Goal: Find contact information: Find contact information

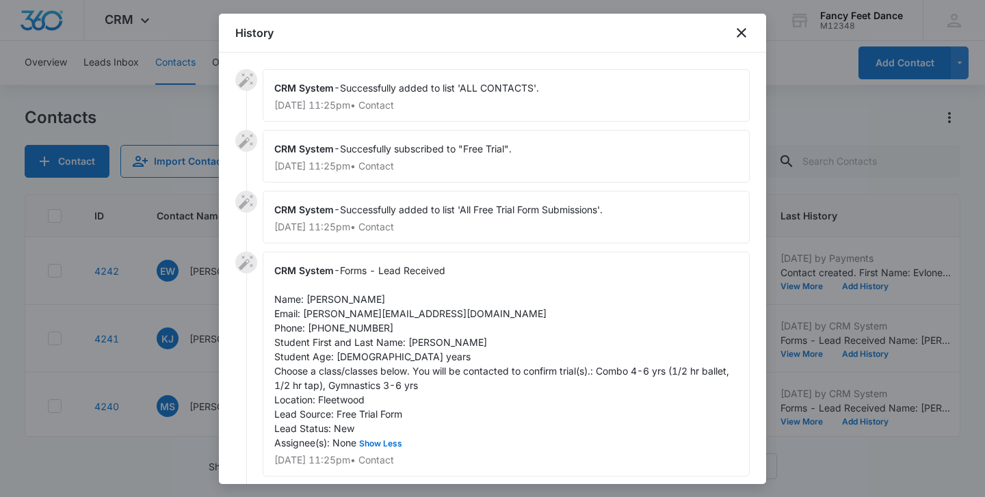
scroll to position [5, 0]
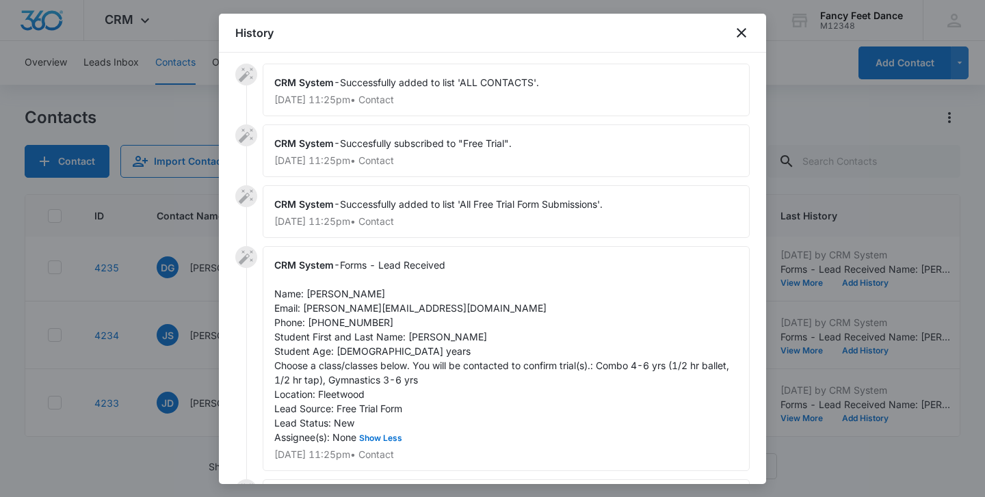
click at [417, 339] on span "Forms - Lead Received Name: [PERSON_NAME] Email: [PERSON_NAME][EMAIL_ADDRESS][D…" at bounding box center [502, 351] width 457 height 184
copy span "Bostyn"
click at [319, 292] on span "Forms - Lead Received Name: [PERSON_NAME] Email: [PERSON_NAME][EMAIL_ADDRESS][D…" at bounding box center [502, 351] width 457 height 184
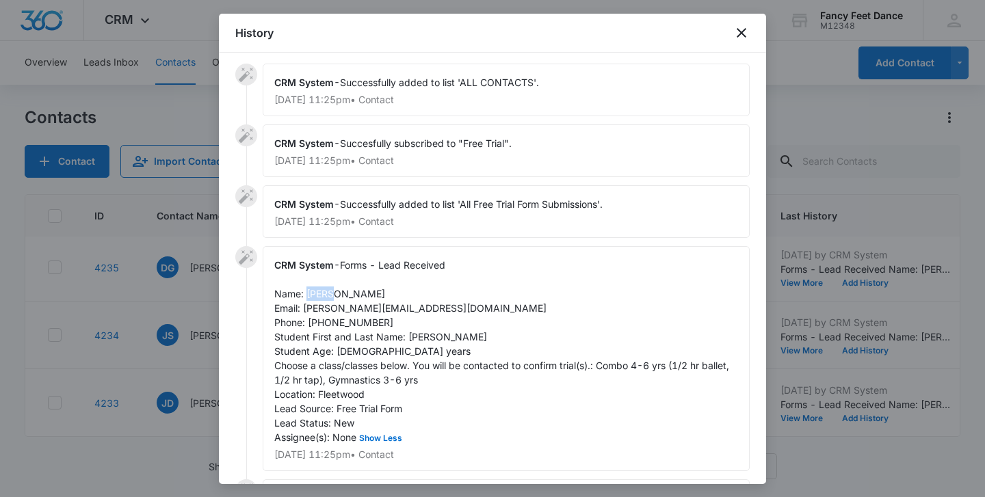
copy span "[PERSON_NAME]"
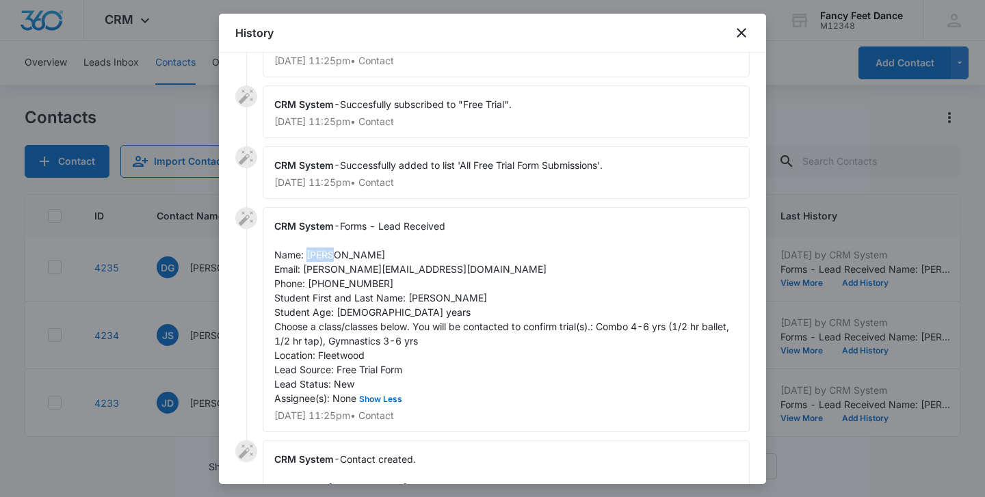
scroll to position [44, 0]
click at [354, 287] on span "Forms - Lead Received Name: [PERSON_NAME] Email: [PERSON_NAME][EMAIL_ADDRESS][D…" at bounding box center [502, 313] width 457 height 184
copy span "3476123915"
click at [201, 345] on div at bounding box center [492, 248] width 985 height 497
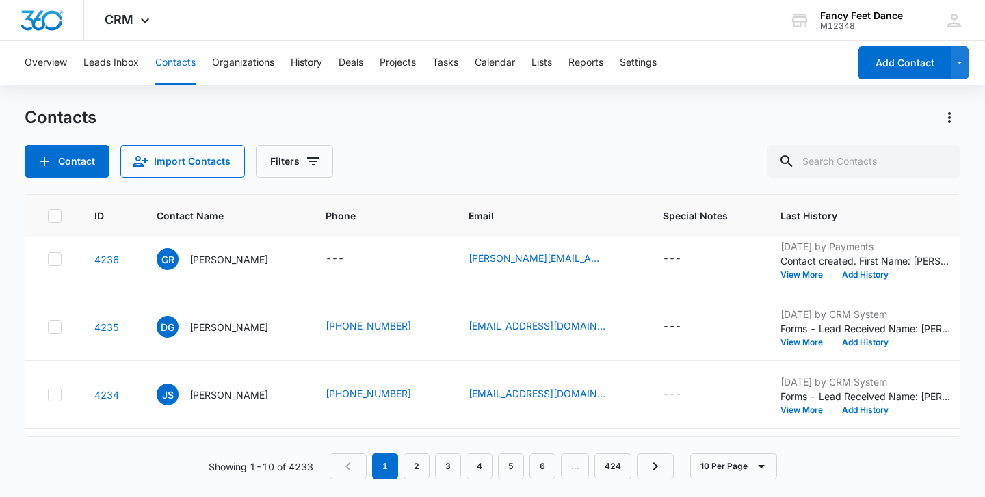
scroll to position [414, 0]
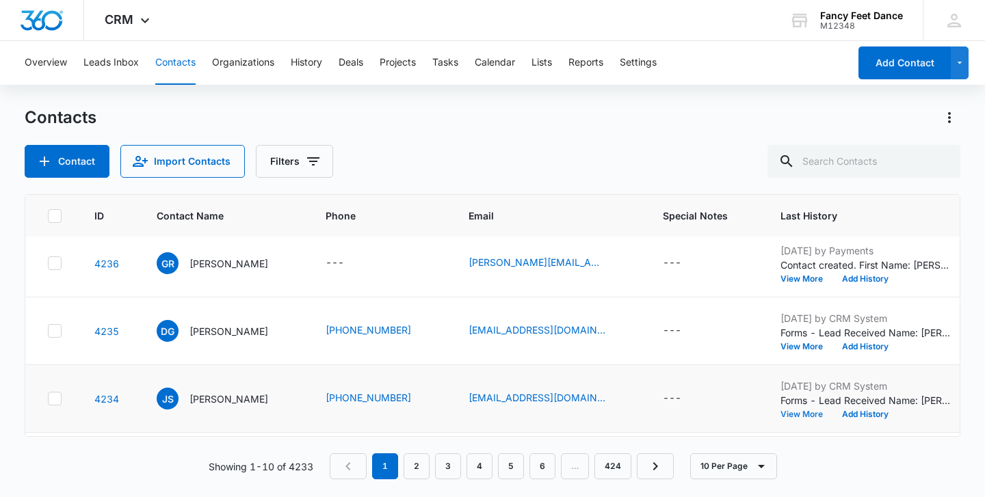
click at [806, 410] on button "View More" at bounding box center [806, 414] width 52 height 8
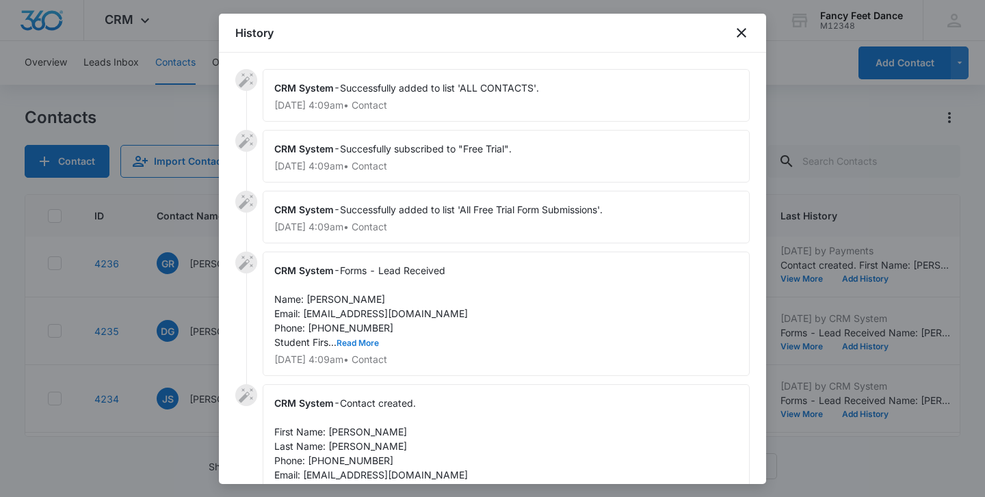
click at [353, 341] on button "Read More" at bounding box center [357, 343] width 42 height 8
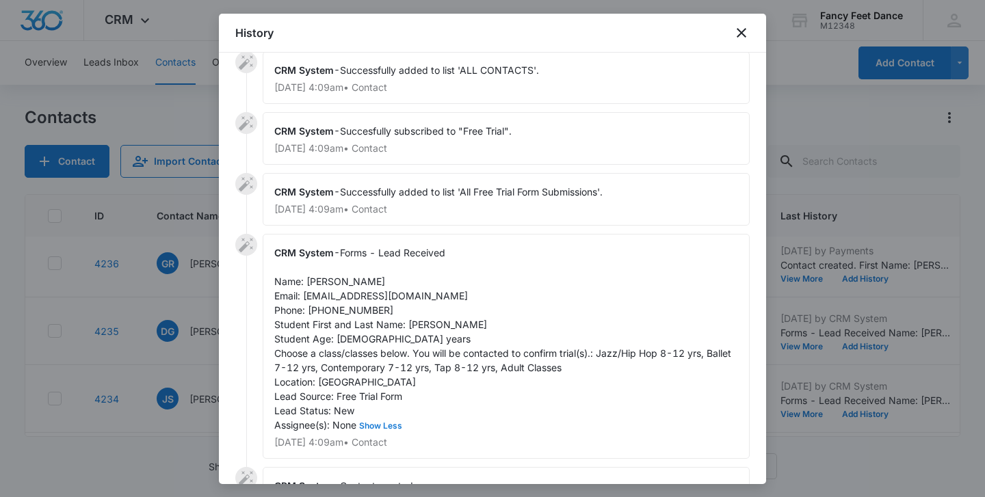
scroll to position [21, 0]
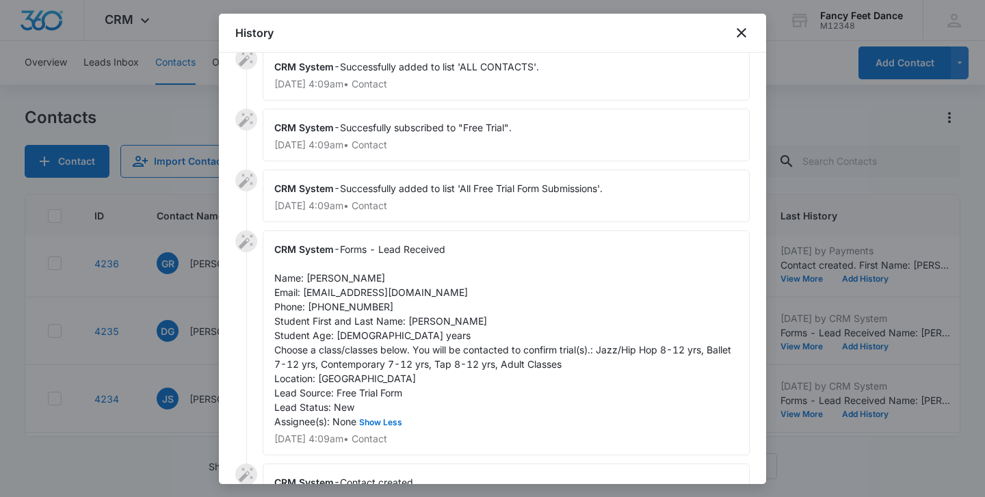
click at [413, 317] on span "Forms - Lead Received Name: [PERSON_NAME] Email: [EMAIL_ADDRESS][DOMAIN_NAME] P…" at bounding box center [503, 335] width 459 height 184
click at [413, 318] on span "Forms - Lead Received Name: [PERSON_NAME] Email: [EMAIL_ADDRESS][DOMAIN_NAME] P…" at bounding box center [503, 335] width 459 height 184
copy span "[PERSON_NAME]"
click at [323, 281] on span "Forms - Lead Received Name: [PERSON_NAME] Email: [EMAIL_ADDRESS][DOMAIN_NAME] P…" at bounding box center [503, 335] width 459 height 184
click at [322, 281] on span "Forms - Lead Received Name: [PERSON_NAME] Email: [EMAIL_ADDRESS][DOMAIN_NAME] P…" at bounding box center [503, 335] width 459 height 184
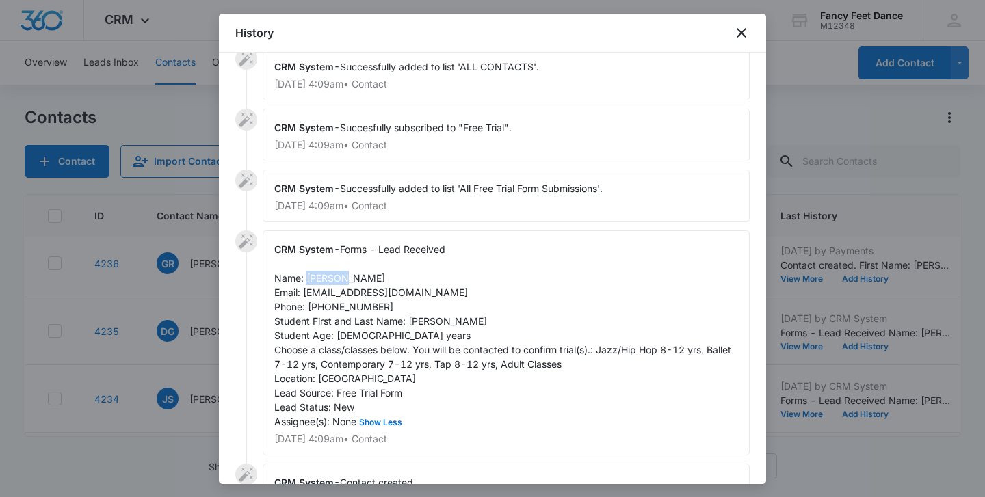
copy span "[PERSON_NAME]"
click at [356, 304] on span "Forms - Lead Received Name: [PERSON_NAME] Email: [EMAIL_ADDRESS][DOMAIN_NAME] P…" at bounding box center [503, 335] width 459 height 184
copy span "9293899344"
click at [203, 285] on div at bounding box center [492, 248] width 985 height 497
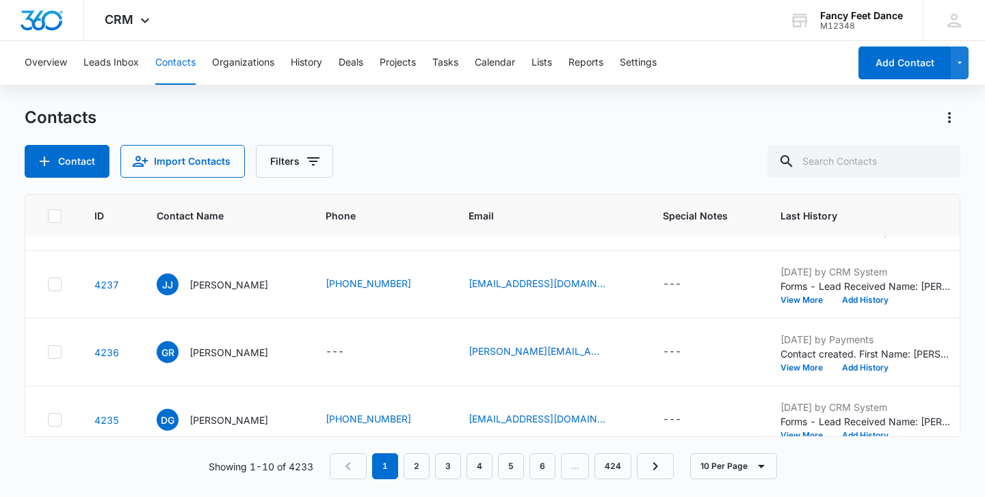
scroll to position [338, 0]
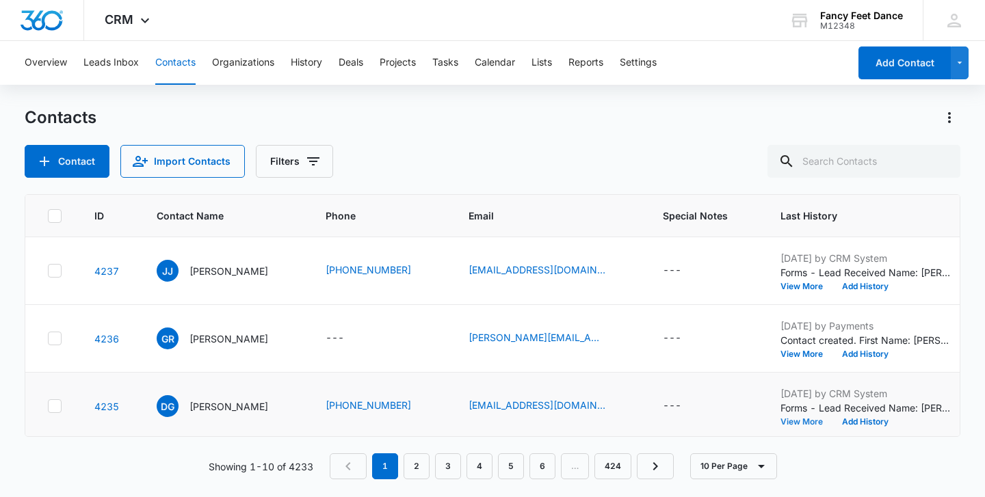
click at [814, 419] on button "View More" at bounding box center [806, 422] width 52 height 8
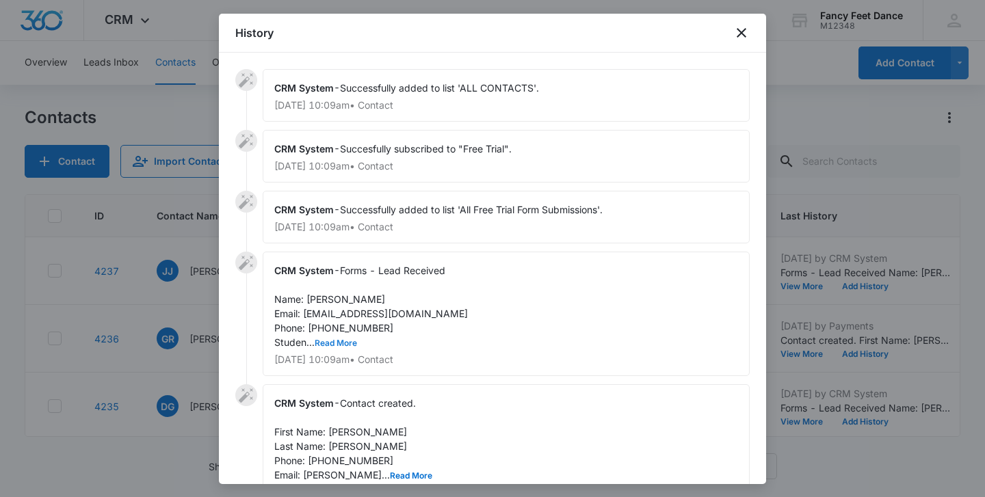
click at [334, 341] on button "Read More" at bounding box center [336, 343] width 42 height 8
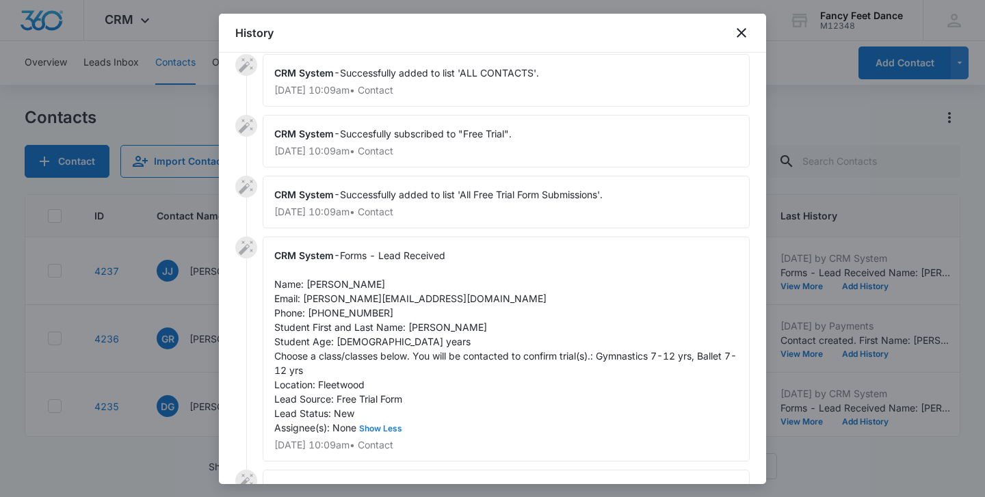
scroll to position [20, 0]
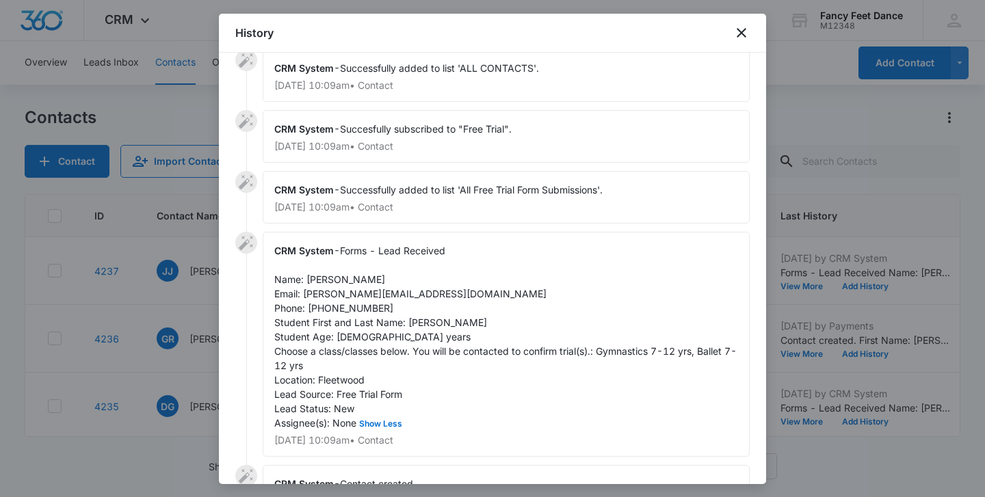
click at [412, 325] on span "Forms - Lead Received Name: [PERSON_NAME] Email: [PERSON_NAME][EMAIL_ADDRESS][D…" at bounding box center [505, 337] width 462 height 184
copy span "Eva"
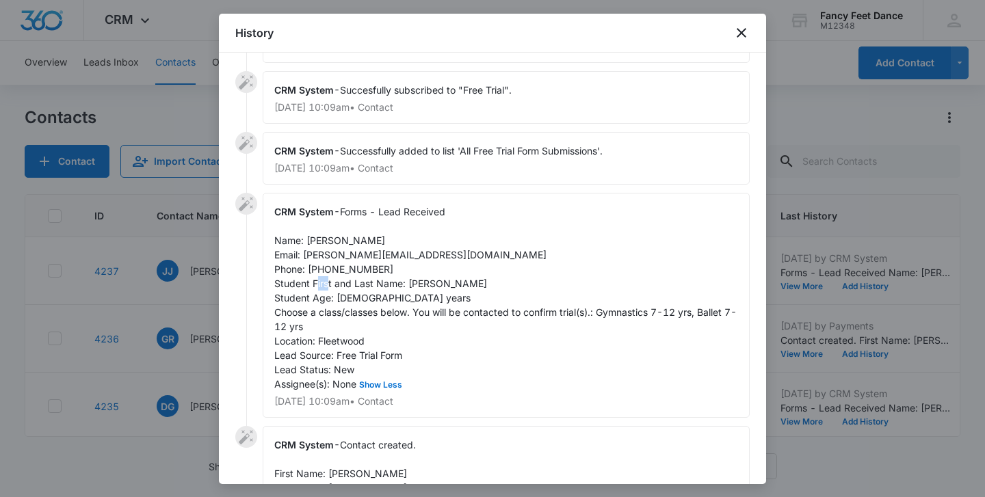
scroll to position [62, 0]
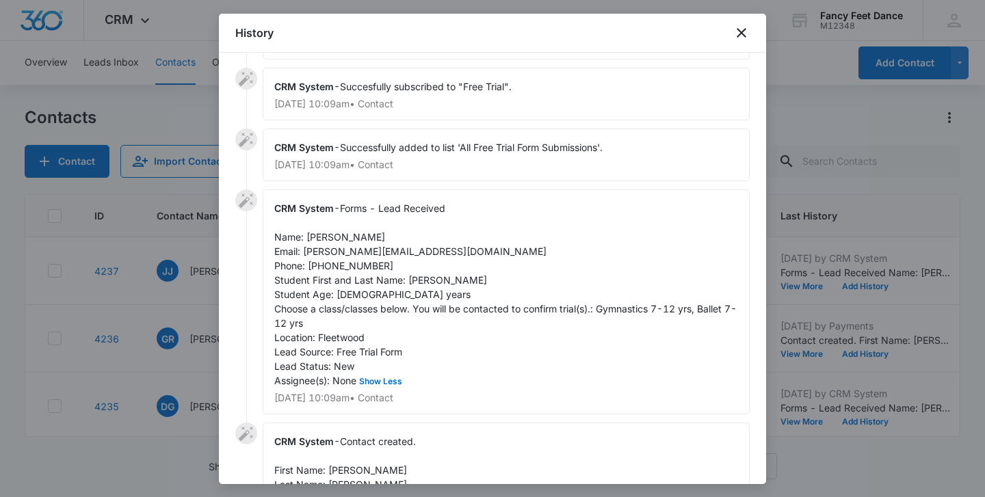
click at [343, 466] on span "Contact created. First Name: [PERSON_NAME] Last Name: [PERSON_NAME] Phone: [PHO…" at bounding box center [353, 477] width 158 height 83
copy span "Dorissa"
click at [353, 264] on span "Forms - Lead Received Name: [PERSON_NAME] Email: [PERSON_NAME][EMAIL_ADDRESS][D…" at bounding box center [505, 294] width 462 height 184
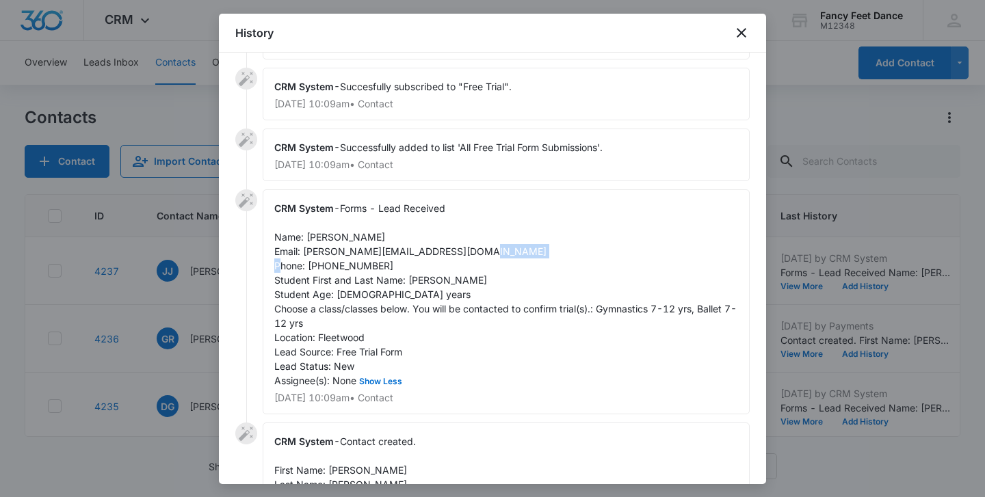
copy span "9178808577"
click at [198, 296] on div at bounding box center [492, 248] width 985 height 497
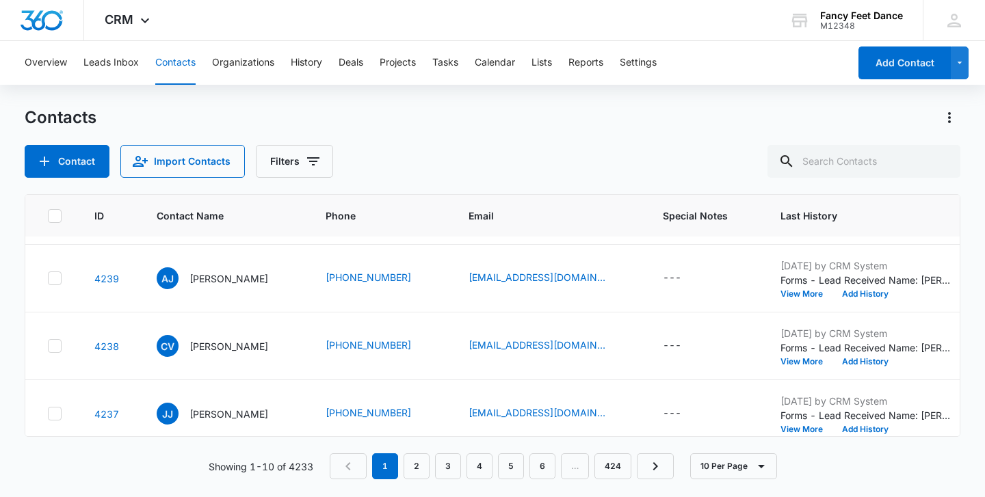
scroll to position [194, 0]
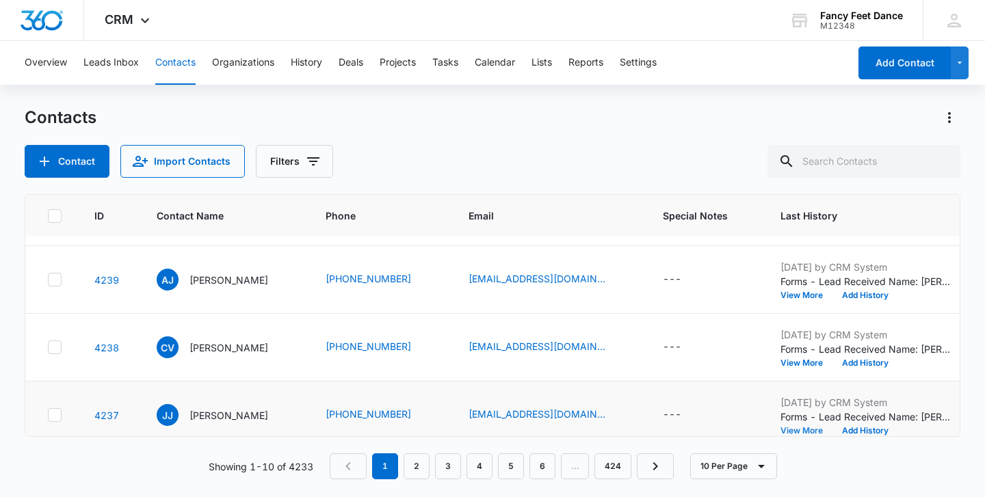
click at [801, 434] on button "View More" at bounding box center [806, 431] width 52 height 8
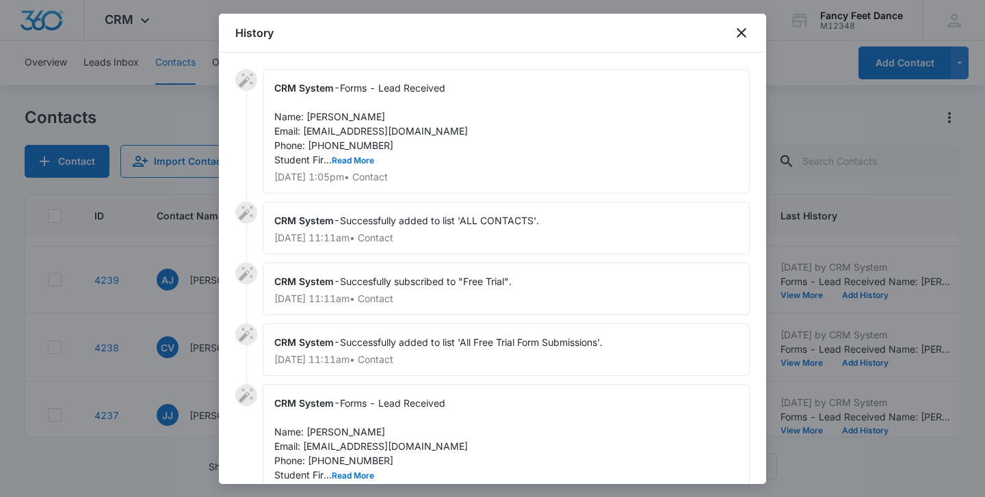
click at [356, 151] on div "CRM System - Forms - Lead Received Name: [PERSON_NAME] Email: [EMAIL_ADDRESS][D…" at bounding box center [506, 131] width 487 height 124
click at [356, 154] on span "Forms - Lead Received Name: [PERSON_NAME] Email: [EMAIL_ADDRESS][DOMAIN_NAME] P…" at bounding box center [371, 123] width 194 height 83
click at [356, 163] on button "Read More" at bounding box center [353, 161] width 42 height 8
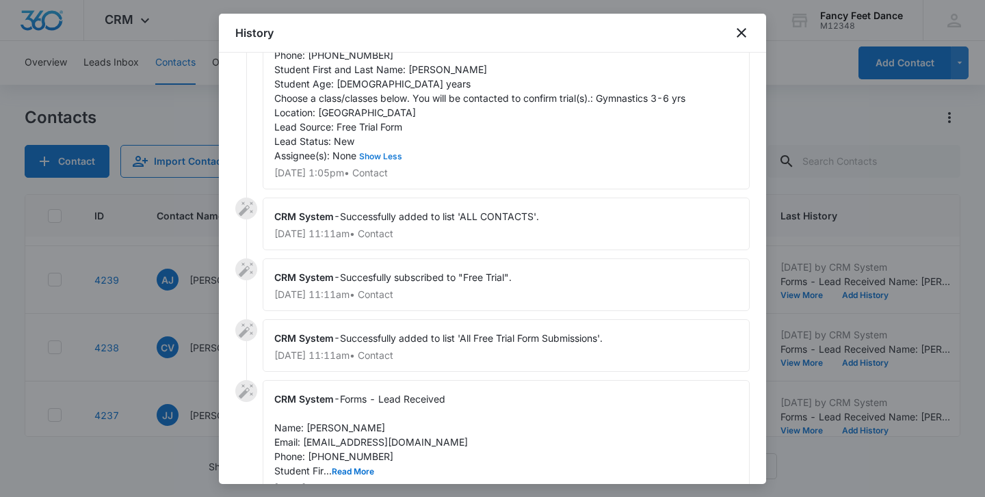
scroll to position [178, 0]
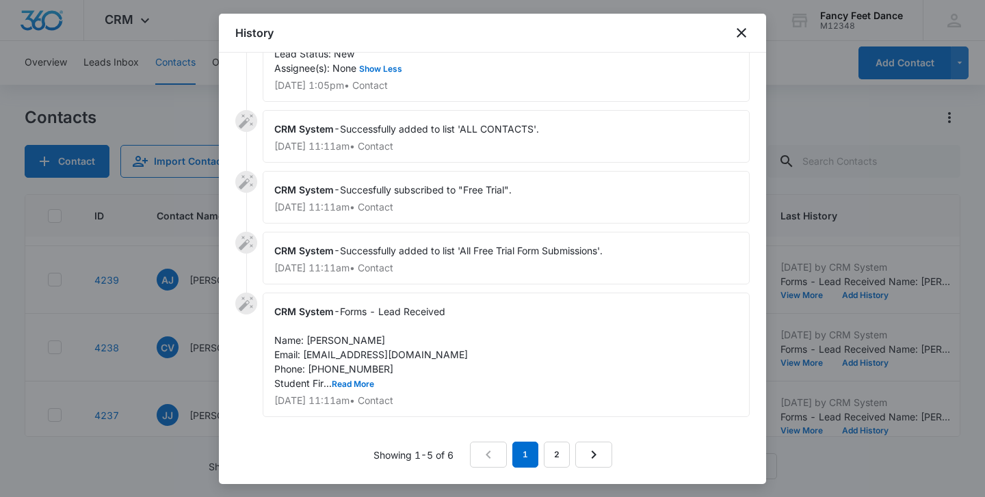
click at [361, 377] on span "Forms - Lead Received Name: [PERSON_NAME] Email: [EMAIL_ADDRESS][DOMAIN_NAME] P…" at bounding box center [371, 347] width 194 height 83
click at [361, 380] on button "Read More" at bounding box center [353, 384] width 42 height 8
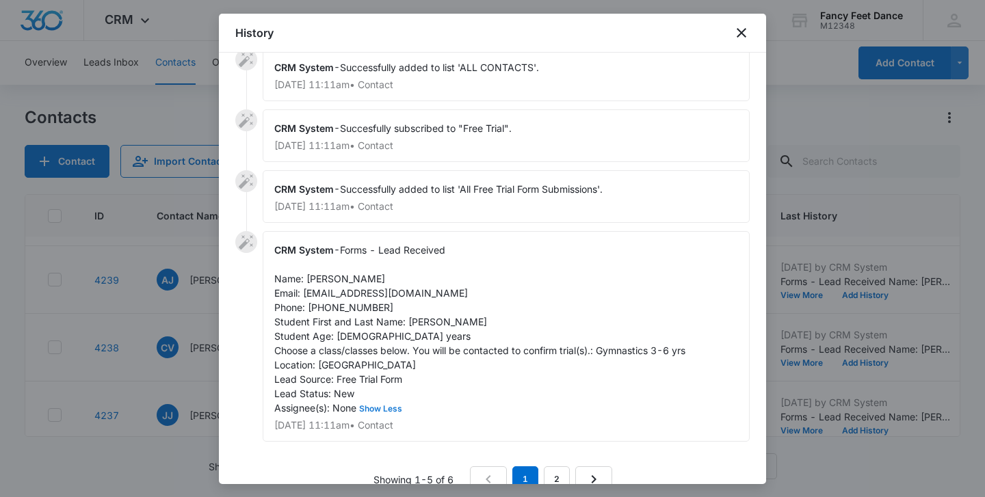
scroll to position [207, 0]
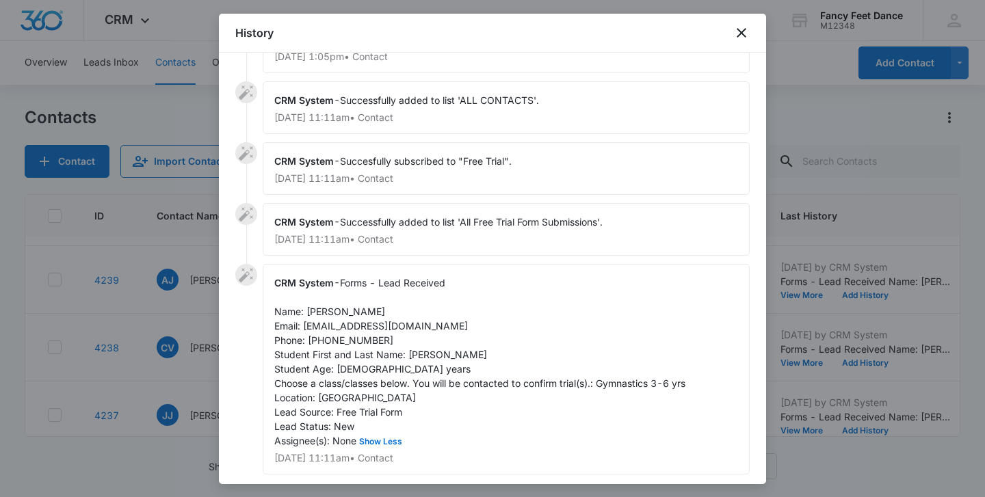
click at [424, 352] on span "Forms - Lead Received Name: [PERSON_NAME] Email: [EMAIL_ADDRESS][DOMAIN_NAME] P…" at bounding box center [479, 362] width 411 height 170
click at [333, 315] on span "Forms - Lead Received Name: [PERSON_NAME] Email: [EMAIL_ADDRESS][DOMAIN_NAME] P…" at bounding box center [479, 362] width 411 height 170
click at [329, 307] on span "Forms - Lead Received Name: [PERSON_NAME] Email: [EMAIL_ADDRESS][DOMAIN_NAME] P…" at bounding box center [479, 362] width 411 height 170
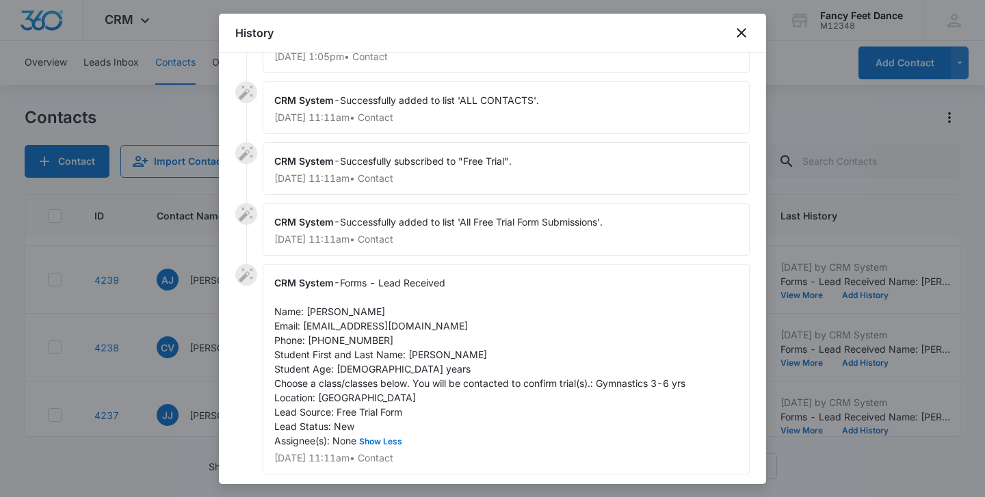
click at [348, 340] on span "Forms - Lead Received Name: [PERSON_NAME] Email: [EMAIL_ADDRESS][DOMAIN_NAME] P…" at bounding box center [479, 362] width 411 height 170
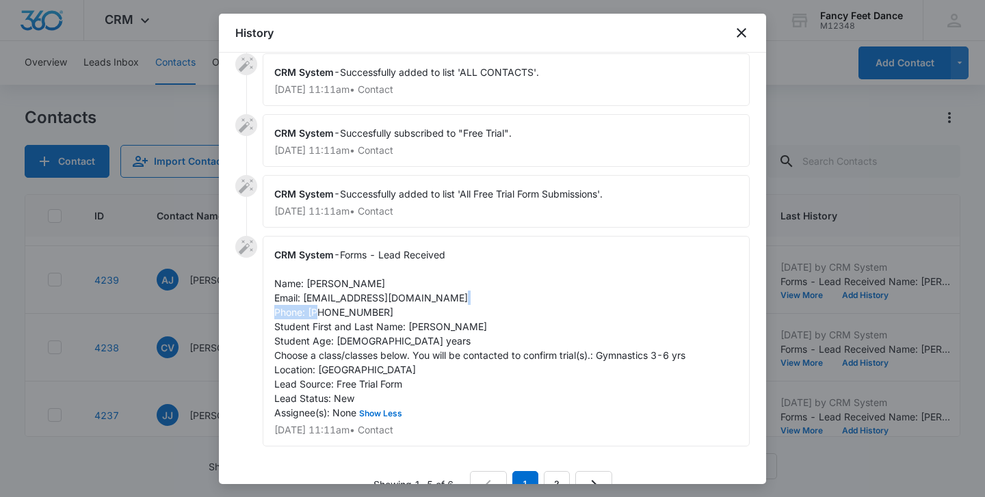
scroll to position [235, 0]
click at [200, 371] on div at bounding box center [492, 248] width 985 height 497
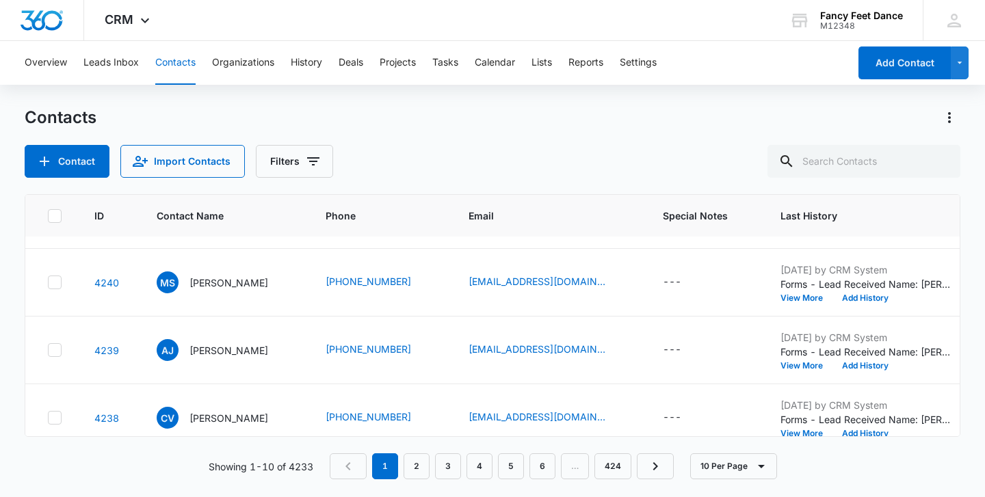
scroll to position [136, 0]
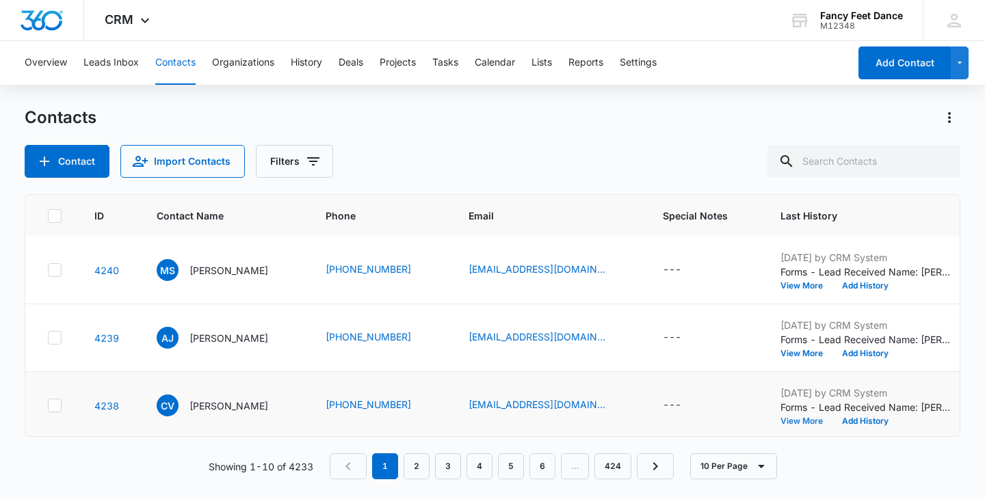
click at [811, 425] on button "View More" at bounding box center [806, 421] width 52 height 8
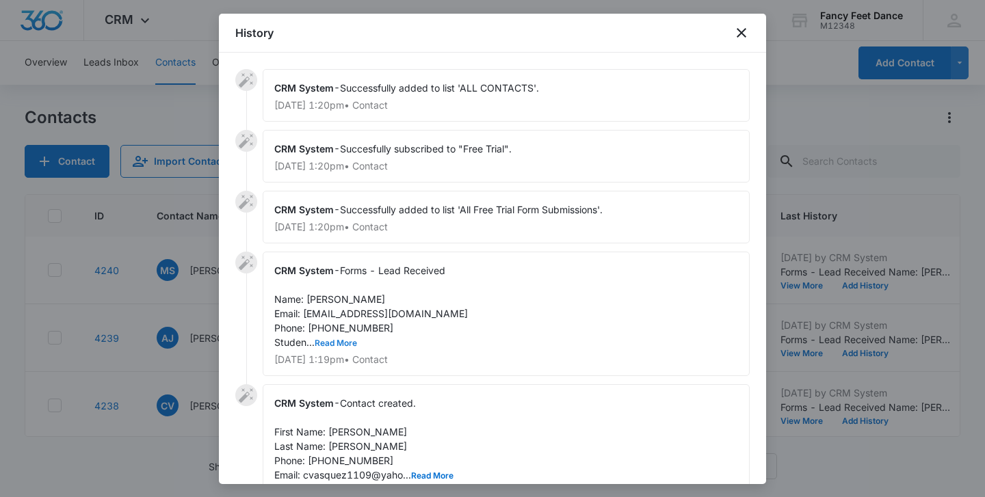
click at [338, 339] on button "Read More" at bounding box center [336, 343] width 42 height 8
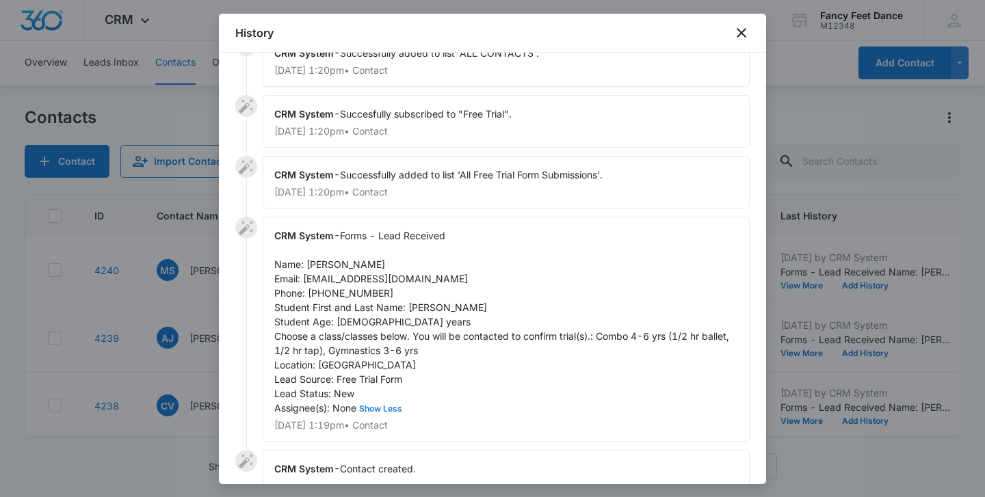
scroll to position [37, 0]
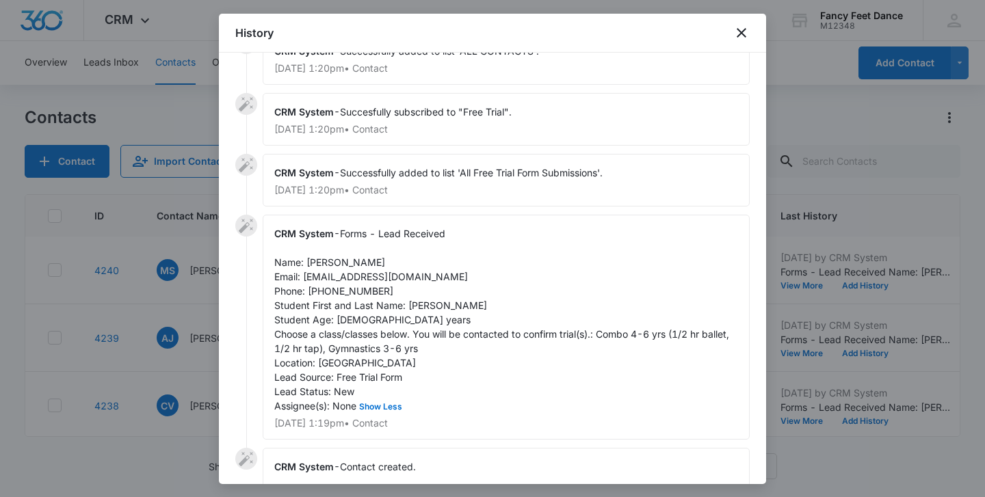
click at [417, 302] on span "Forms - Lead Received Name: [PERSON_NAME] Email: [EMAIL_ADDRESS][DOMAIN_NAME] P…" at bounding box center [502, 320] width 457 height 184
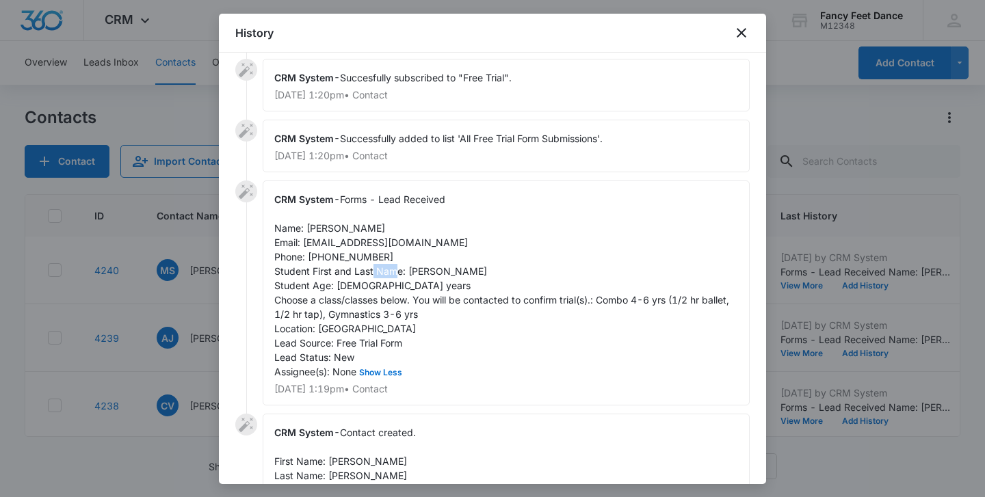
scroll to position [75, 0]
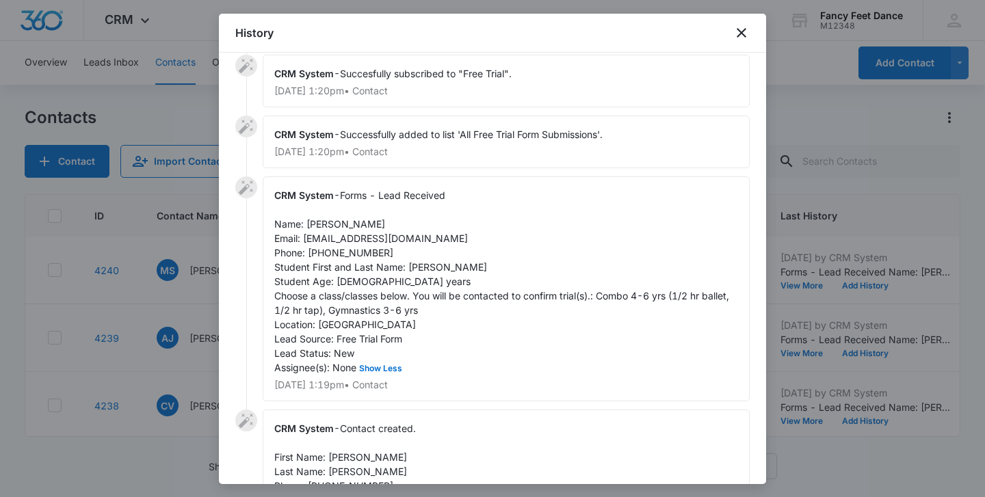
click at [347, 458] on span "Contact created. First Name: [PERSON_NAME] Last Name: [PERSON_NAME] Phone: [PHO…" at bounding box center [363, 464] width 179 height 83
click at [334, 259] on div "CRM System - Forms - Lead Received Name: [PERSON_NAME] Email: [EMAIL_ADDRESS][D…" at bounding box center [506, 288] width 487 height 225
click at [337, 254] on span "Forms - Lead Received Name: [PERSON_NAME] Email: [EMAIL_ADDRESS][DOMAIN_NAME] P…" at bounding box center [502, 281] width 457 height 184
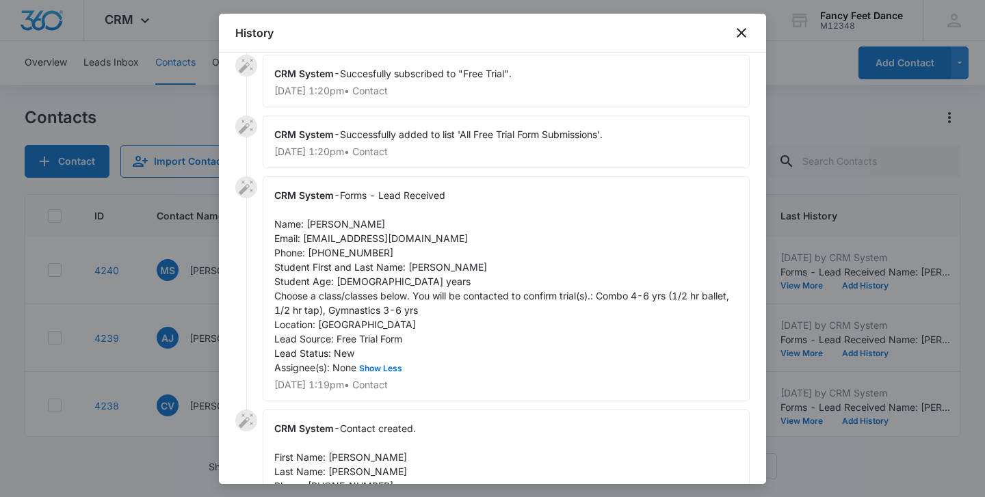
click at [194, 312] on div at bounding box center [492, 248] width 985 height 497
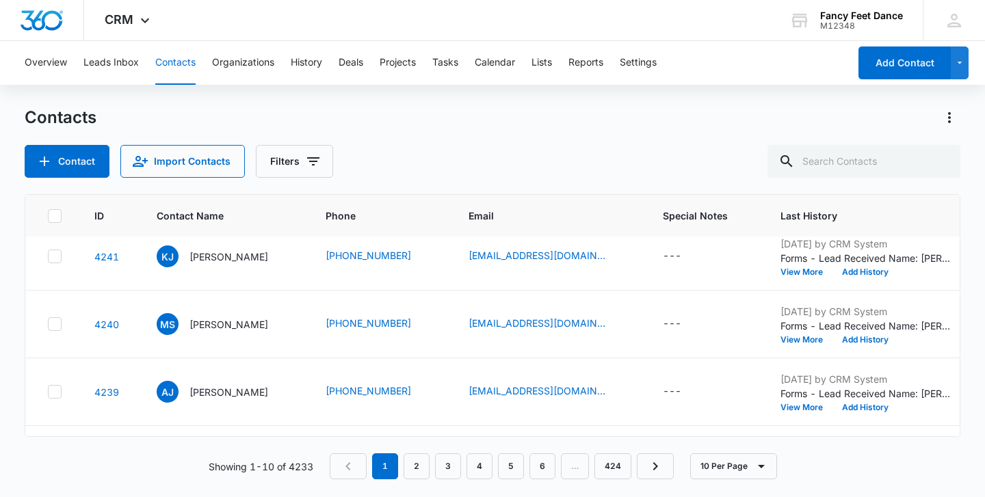
scroll to position [80, 0]
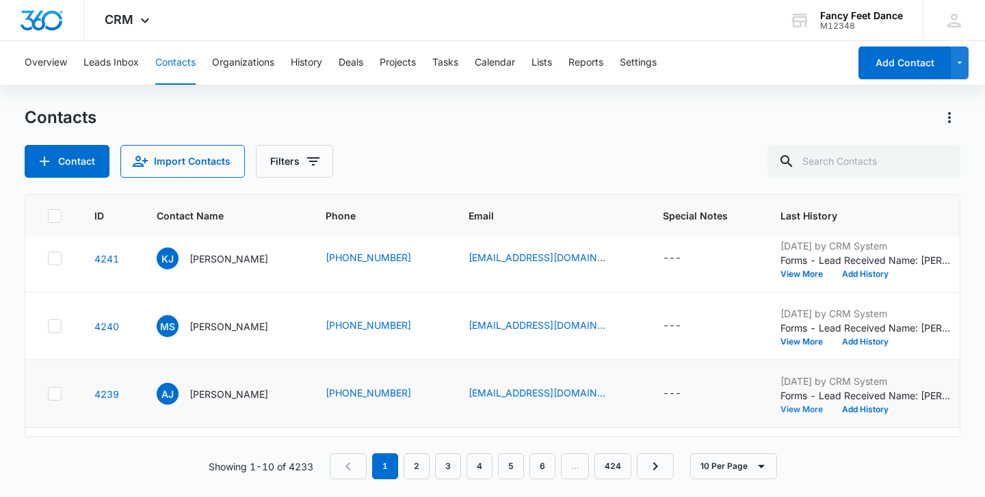
click at [795, 405] on button "View More" at bounding box center [806, 409] width 52 height 8
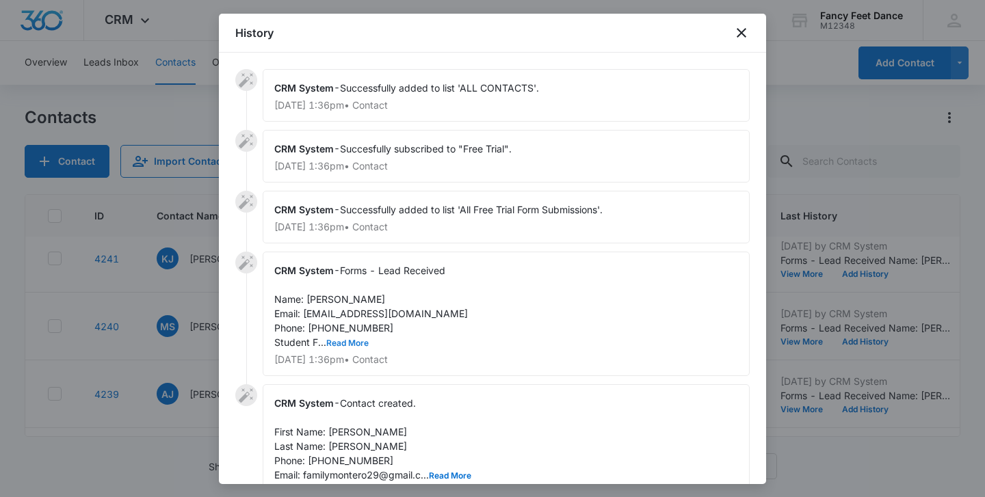
click at [343, 344] on button "Read More" at bounding box center [347, 343] width 42 height 8
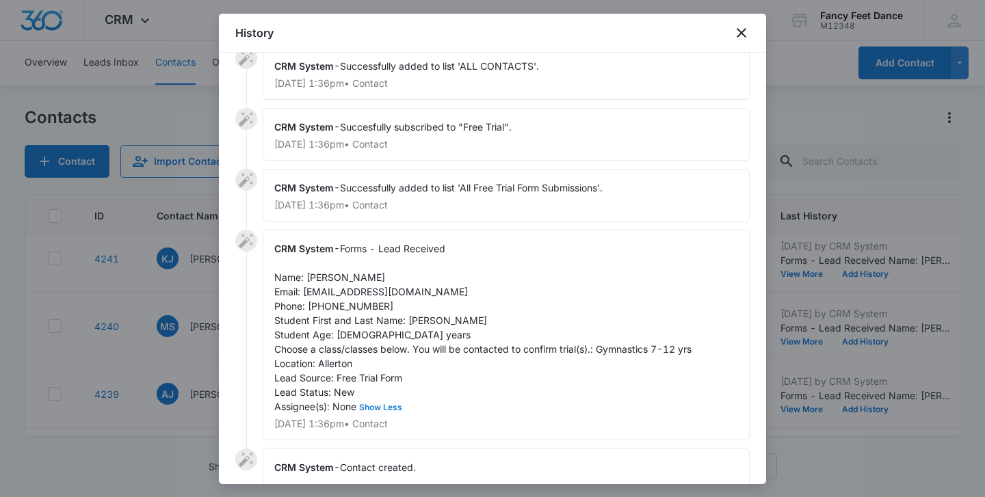
scroll to position [23, 0]
click at [418, 318] on span "Forms - Lead Received Name: [PERSON_NAME] Email: [EMAIL_ADDRESS][DOMAIN_NAME] P…" at bounding box center [482, 327] width 417 height 170
click at [316, 274] on span "Forms - Lead Received Name: [PERSON_NAME] Email: [EMAIL_ADDRESS][DOMAIN_NAME] P…" at bounding box center [482, 327] width 417 height 170
click at [316, 273] on span "Forms - Lead Received Name: [PERSON_NAME] Email: [EMAIL_ADDRESS][DOMAIN_NAME] P…" at bounding box center [482, 327] width 417 height 170
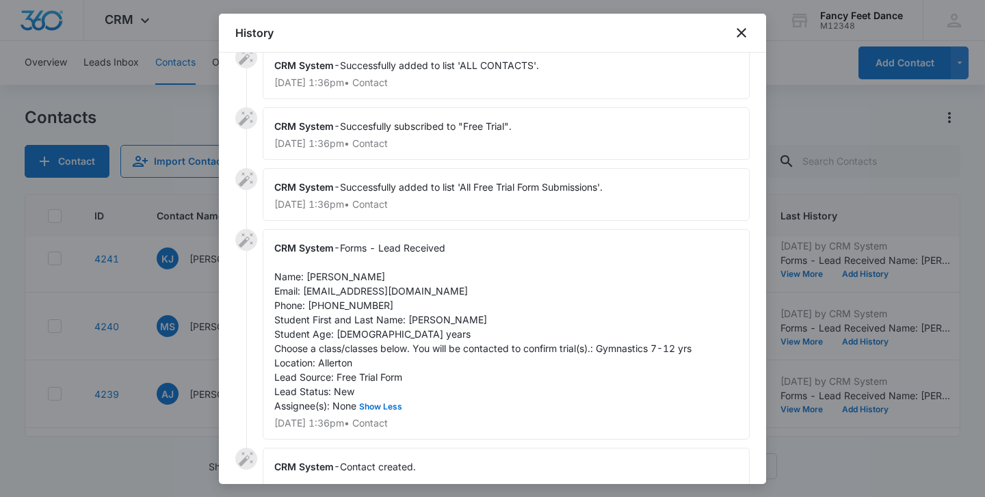
click at [363, 310] on span "Forms - Lead Received Name: [PERSON_NAME] Email: [EMAIL_ADDRESS][DOMAIN_NAME] P…" at bounding box center [482, 327] width 417 height 170
click at [191, 223] on div at bounding box center [492, 248] width 985 height 497
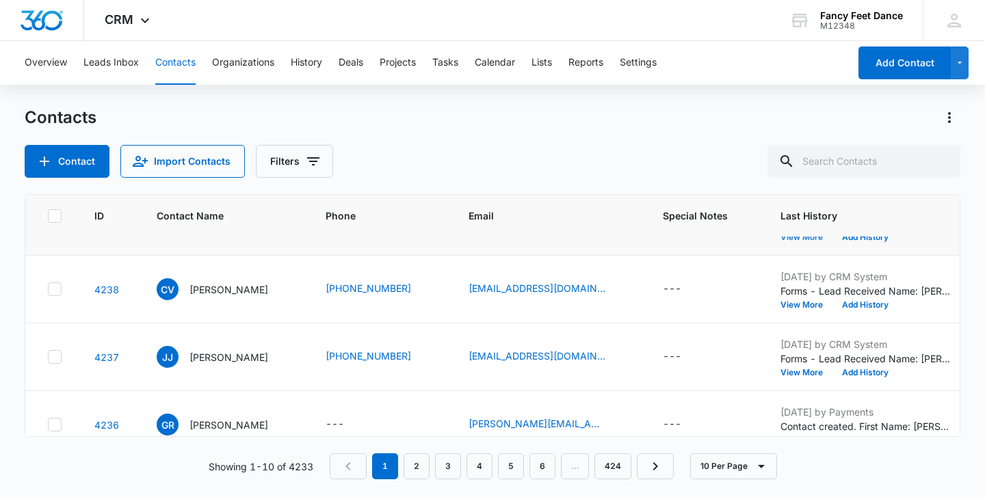
scroll to position [253, 0]
click at [787, 302] on button "View More" at bounding box center [806, 304] width 52 height 8
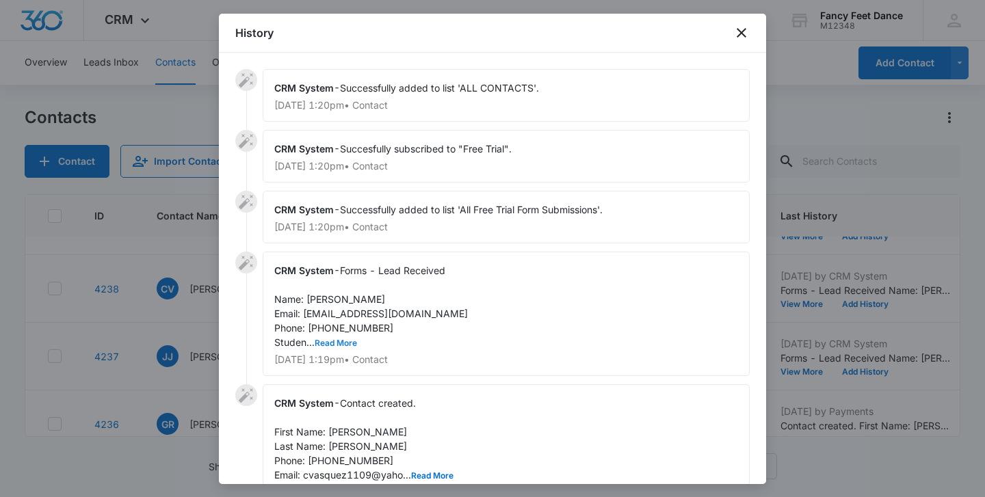
click at [349, 343] on button "Read More" at bounding box center [336, 343] width 42 height 8
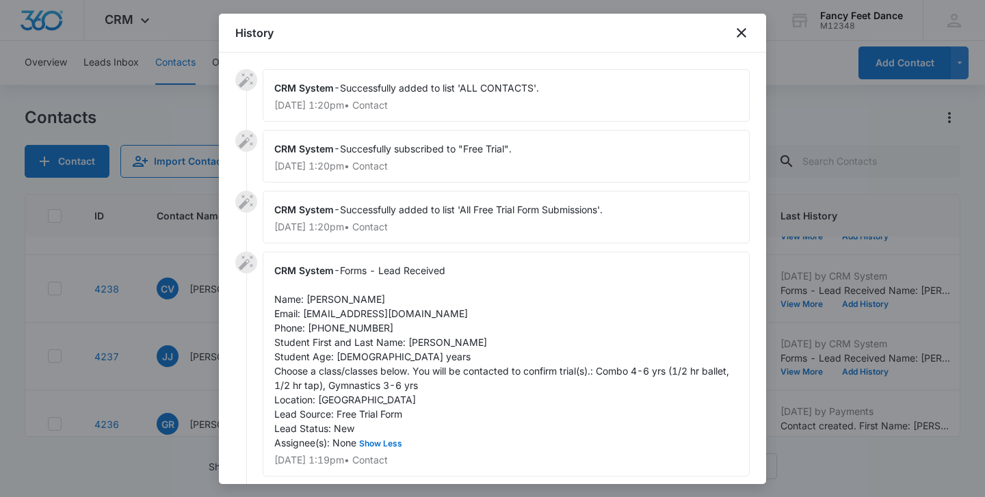
click at [183, 325] on div at bounding box center [492, 248] width 985 height 497
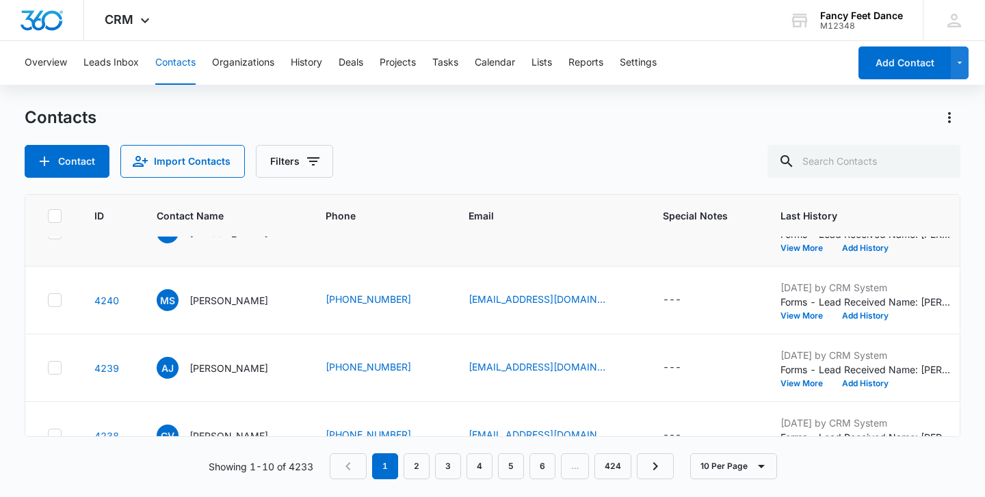
scroll to position [104, 0]
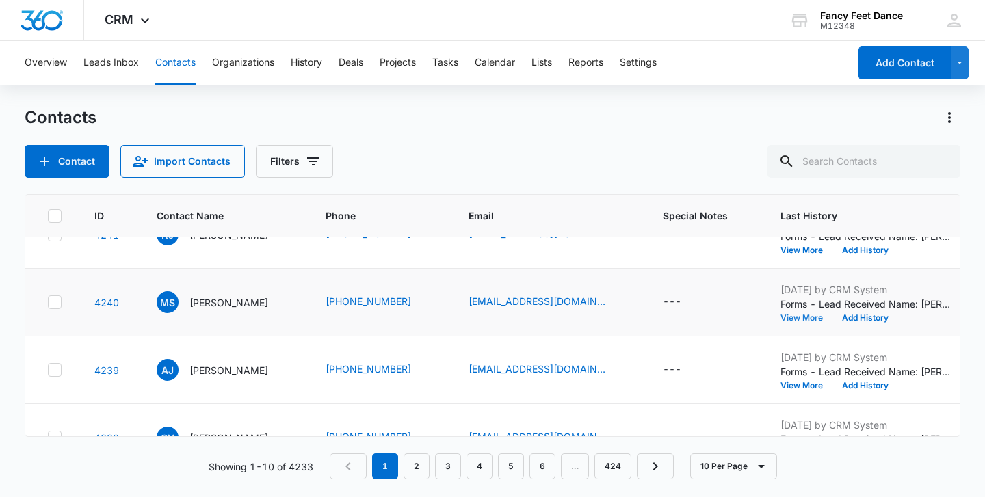
click at [809, 318] on button "View More" at bounding box center [806, 318] width 52 height 8
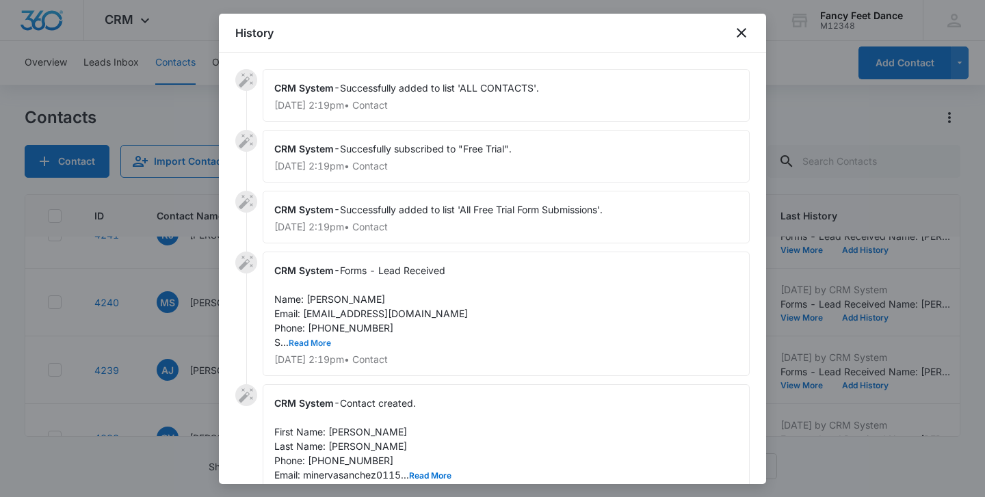
click at [320, 343] on button "Read More" at bounding box center [310, 343] width 42 height 8
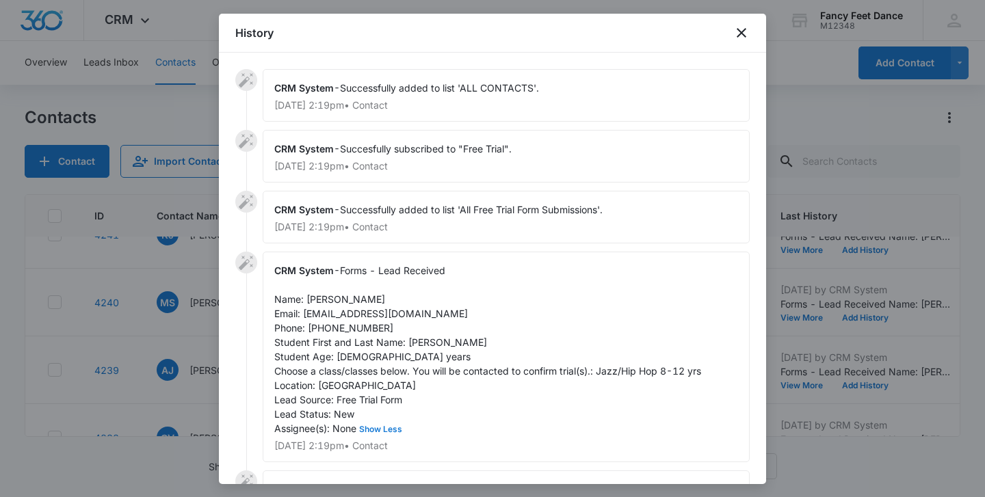
scroll to position [6, 0]
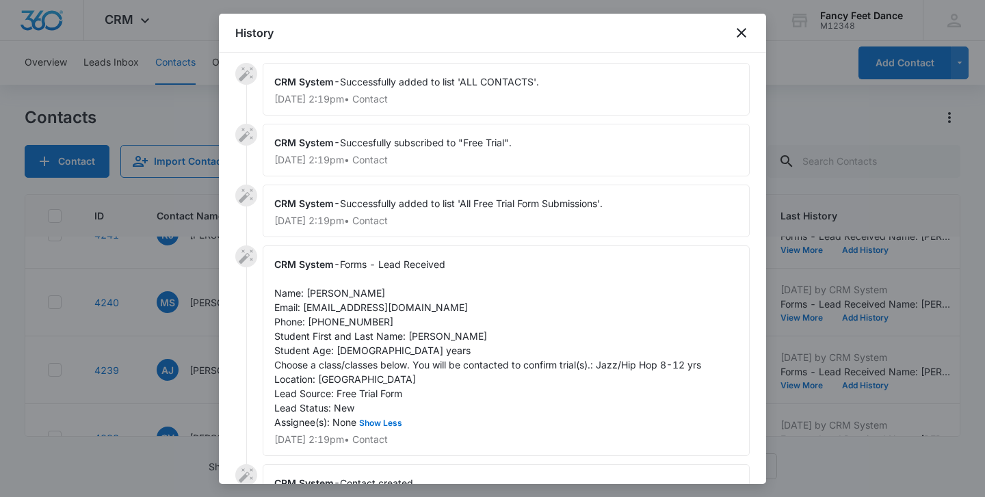
click at [423, 333] on span "Forms - Lead Received Name: [PERSON_NAME] Email: [EMAIL_ADDRESS][DOMAIN_NAME] P…" at bounding box center [487, 343] width 427 height 170
click at [315, 291] on span "Forms - Lead Received Name: [PERSON_NAME] Email: [EMAIL_ADDRESS][DOMAIN_NAME] P…" at bounding box center [487, 343] width 427 height 170
click at [355, 328] on div "CRM System - Forms - Lead Received Name: [PERSON_NAME] Email: [EMAIL_ADDRESS][D…" at bounding box center [506, 350] width 487 height 211
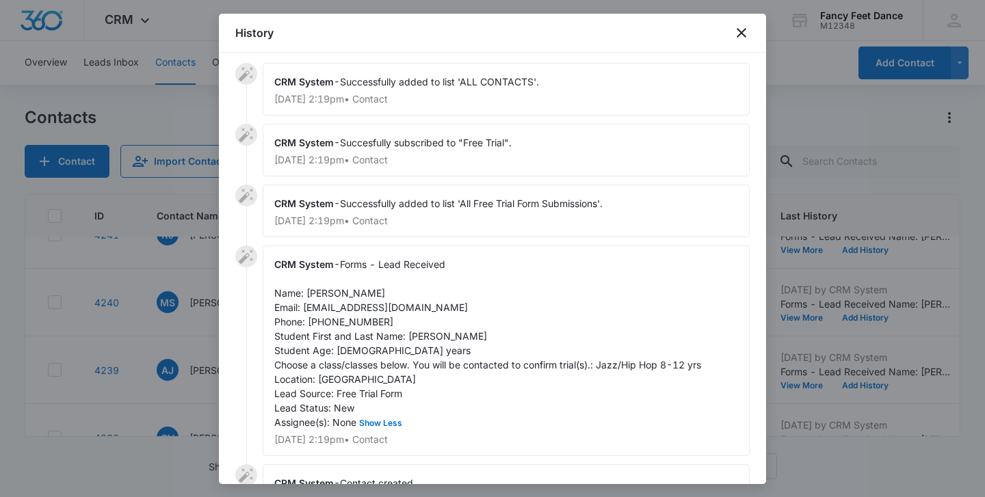
click at [355, 323] on span "Forms - Lead Received Name: [PERSON_NAME] Email: [EMAIL_ADDRESS][DOMAIN_NAME] P…" at bounding box center [487, 343] width 427 height 170
click at [125, 355] on div at bounding box center [492, 248] width 985 height 497
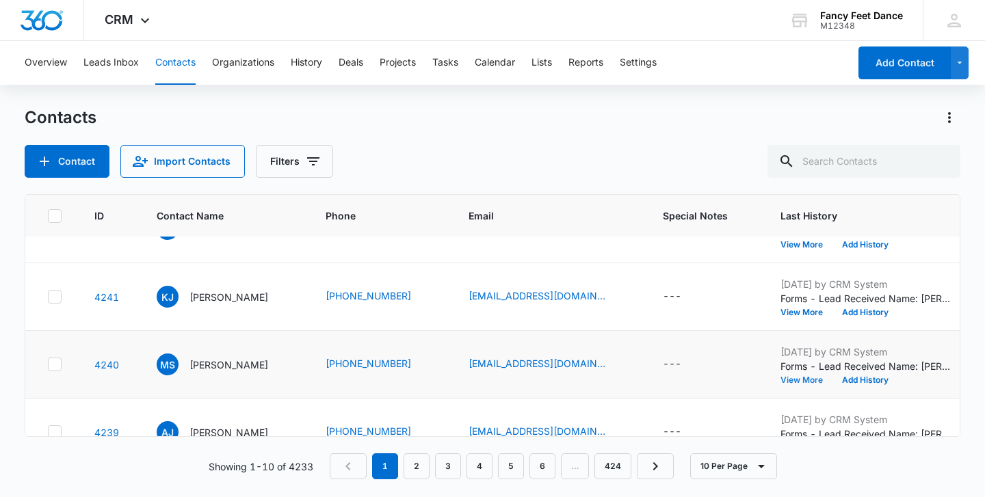
scroll to position [0, 0]
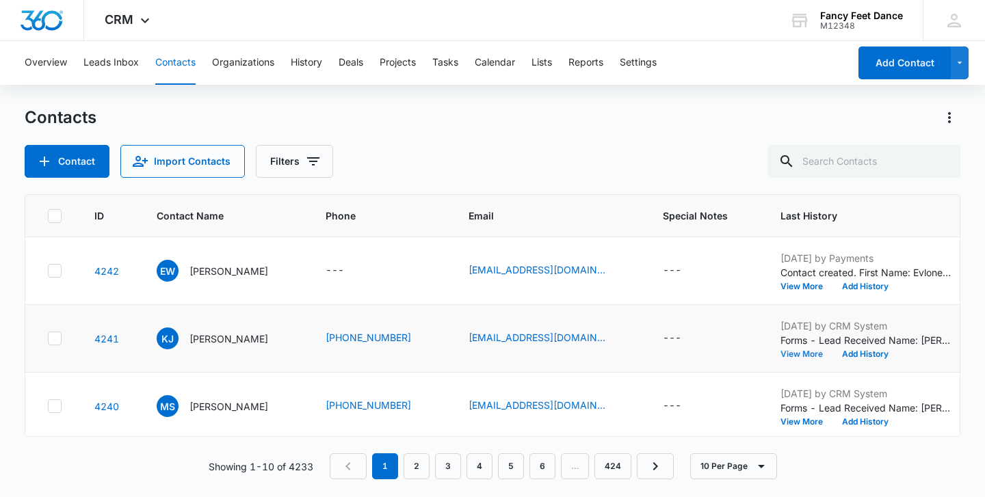
click at [793, 353] on button "View More" at bounding box center [806, 354] width 52 height 8
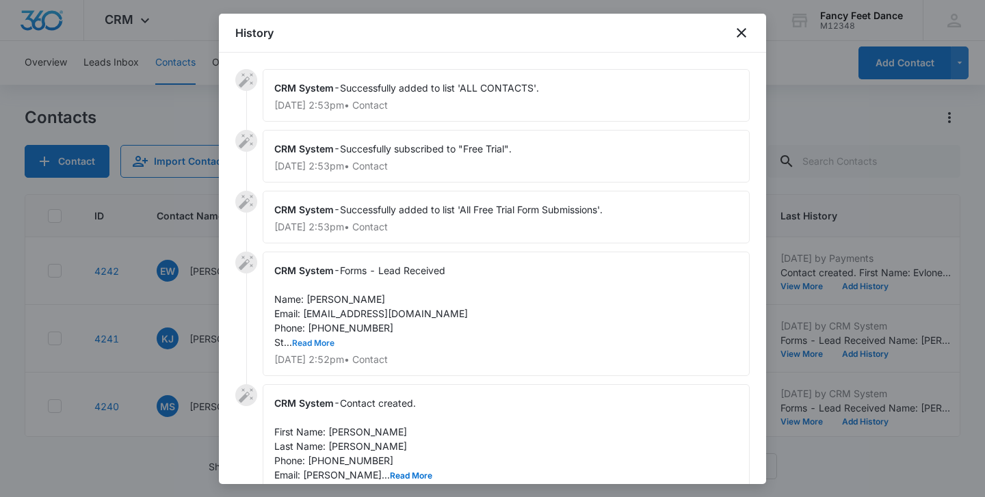
click at [319, 344] on button "Read More" at bounding box center [313, 343] width 42 height 8
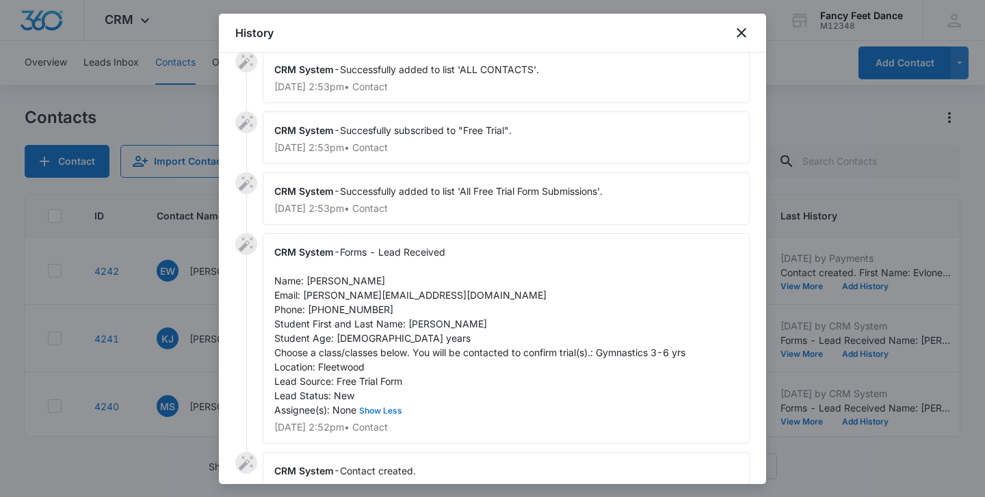
scroll to position [19, 0]
click at [416, 319] on span "Forms - Lead Received Name: [PERSON_NAME] Email: [PERSON_NAME][EMAIL_ADDRESS][D…" at bounding box center [479, 330] width 411 height 170
click at [326, 276] on span "Forms - Lead Received Name: [PERSON_NAME] Email: [PERSON_NAME][EMAIL_ADDRESS][D…" at bounding box center [479, 330] width 411 height 170
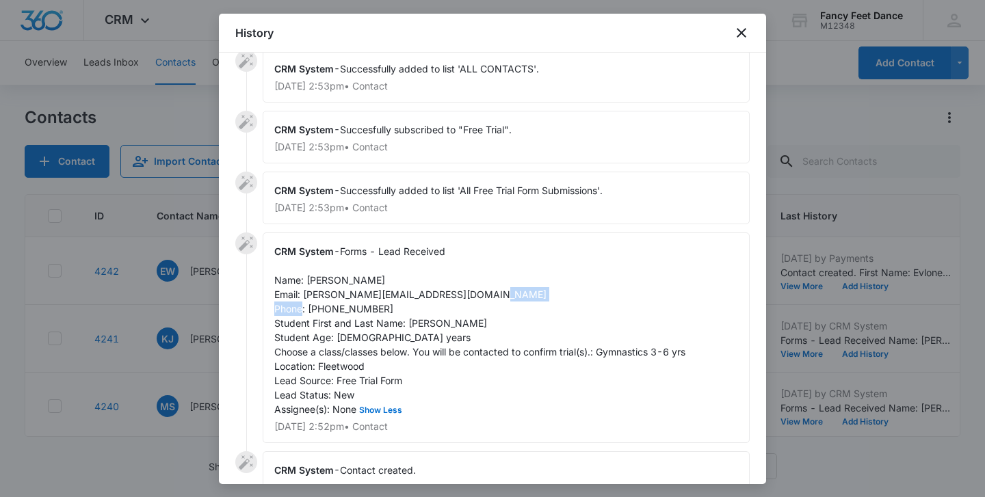
drag, startPoint x: 383, startPoint y: 313, endPoint x: 308, endPoint y: 312, distance: 75.2
click at [308, 312] on div "CRM System - Forms - Lead Received Name: [PERSON_NAME] Email: [PERSON_NAME][EMA…" at bounding box center [506, 337] width 487 height 211
click at [212, 325] on div at bounding box center [492, 248] width 985 height 497
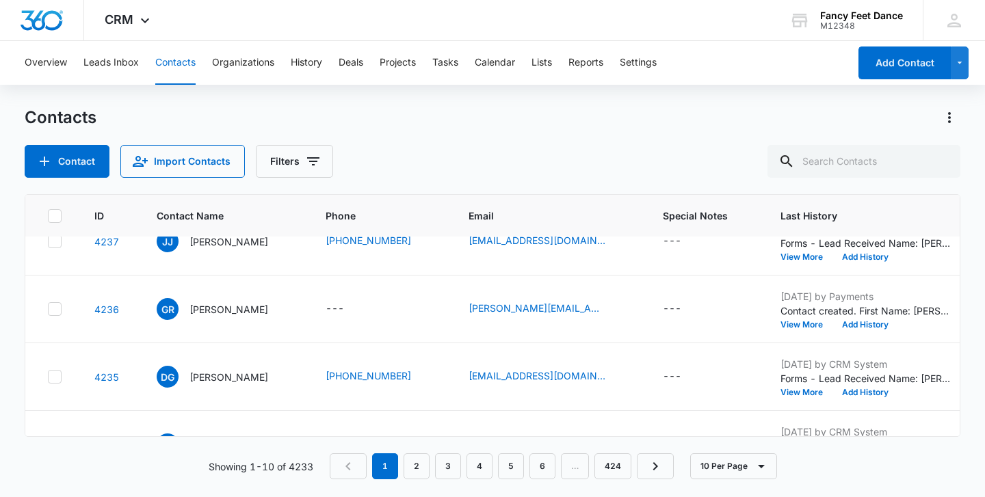
scroll to position [312, 0]
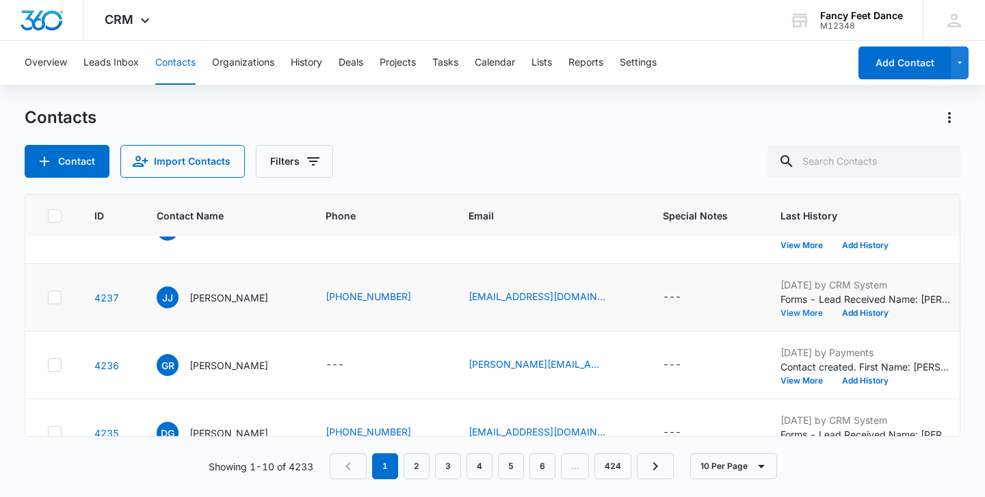
click at [809, 315] on button "View More" at bounding box center [806, 313] width 52 height 8
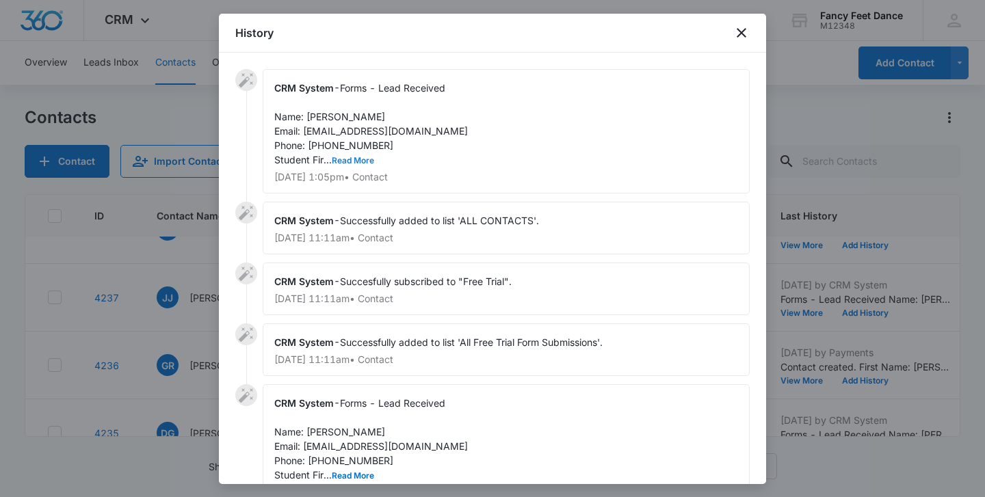
click at [344, 159] on button "Read More" at bounding box center [353, 161] width 42 height 8
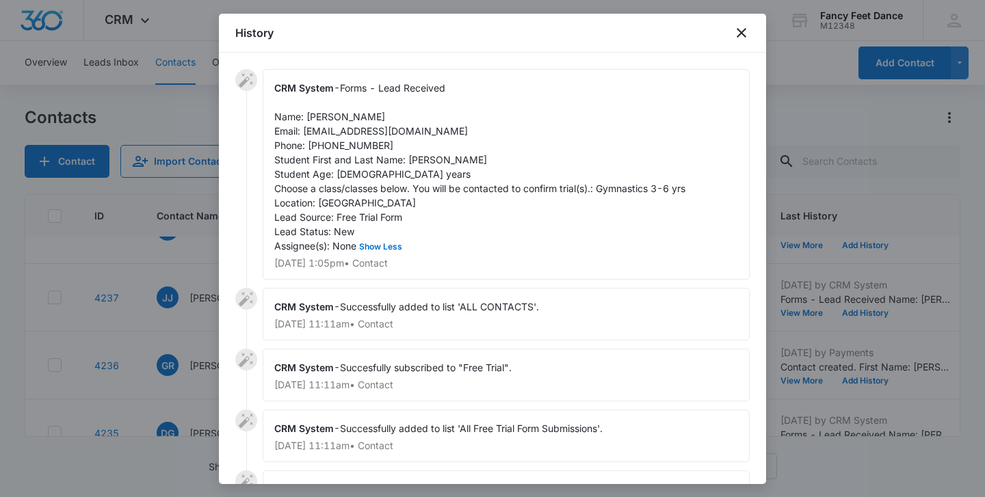
click at [172, 334] on div at bounding box center [492, 248] width 985 height 497
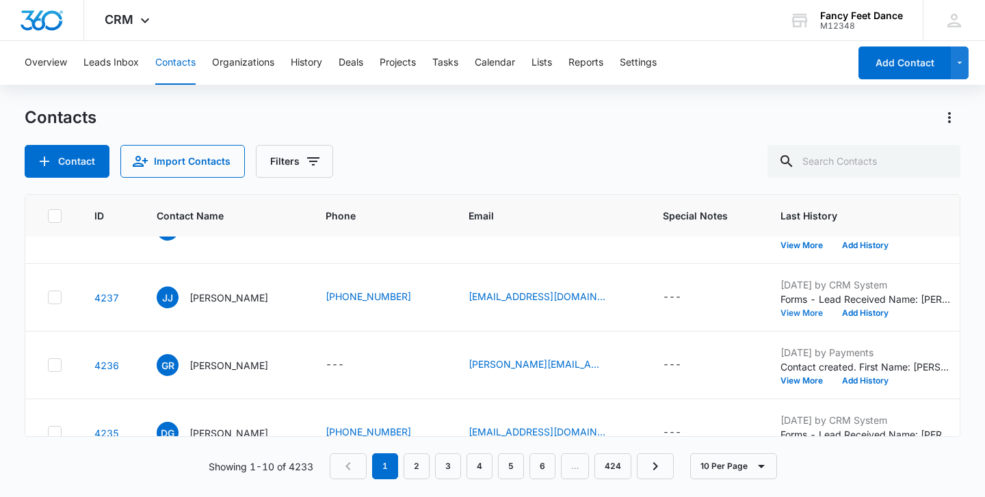
scroll to position [0, 0]
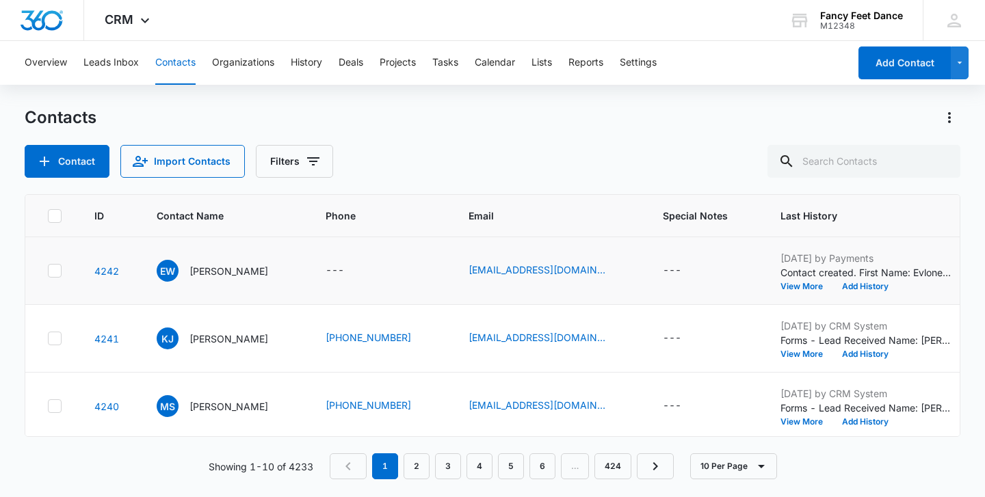
click at [780, 280] on div "[DATE] by Payments Contact created. First Name: Evlonesah Last Name: [PERSON_NA…" at bounding box center [865, 271] width 171 height 40
click at [781, 281] on div "[DATE] by Payments Contact created. First Name: Evlonesah Last Name: [PERSON_NA…" at bounding box center [865, 271] width 171 height 40
click at [782, 282] on button "View More" at bounding box center [806, 286] width 52 height 8
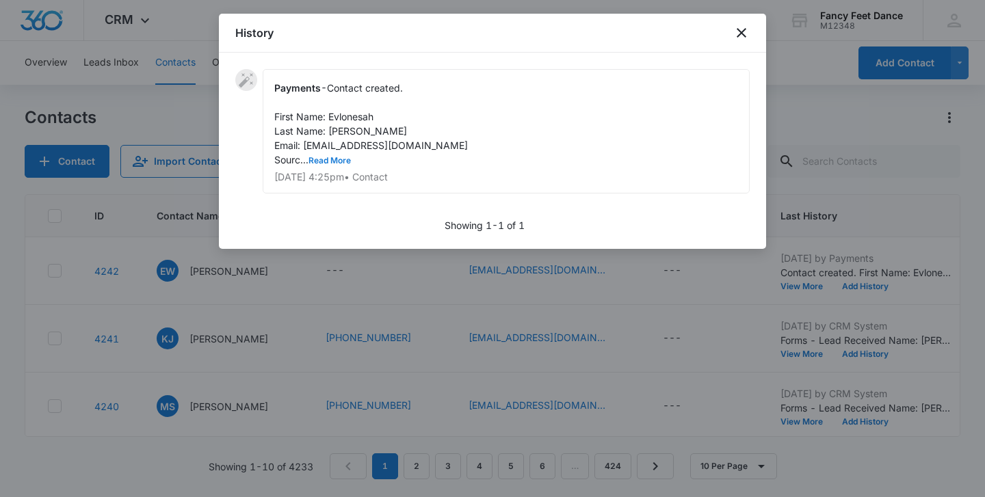
click at [348, 165] on button "Read More" at bounding box center [329, 161] width 42 height 8
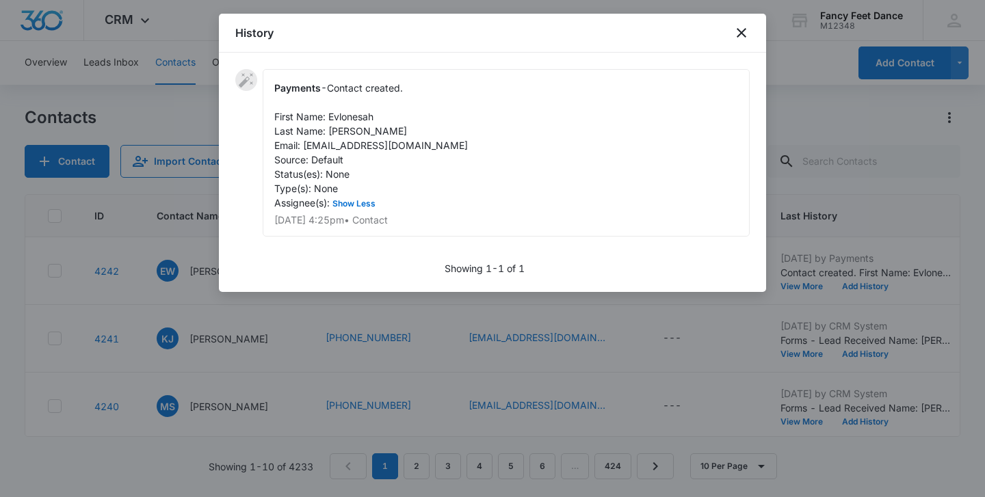
click at [336, 340] on div at bounding box center [492, 248] width 985 height 497
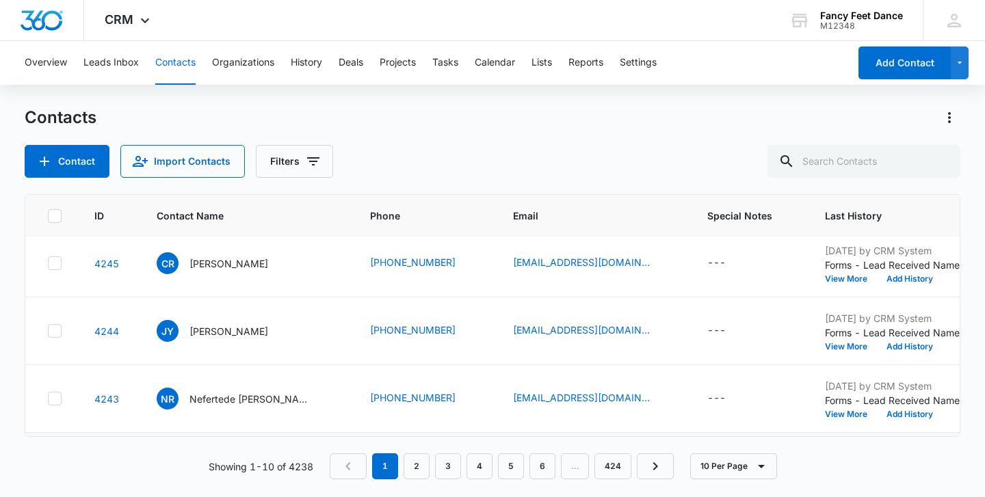
scroll to position [139, 0]
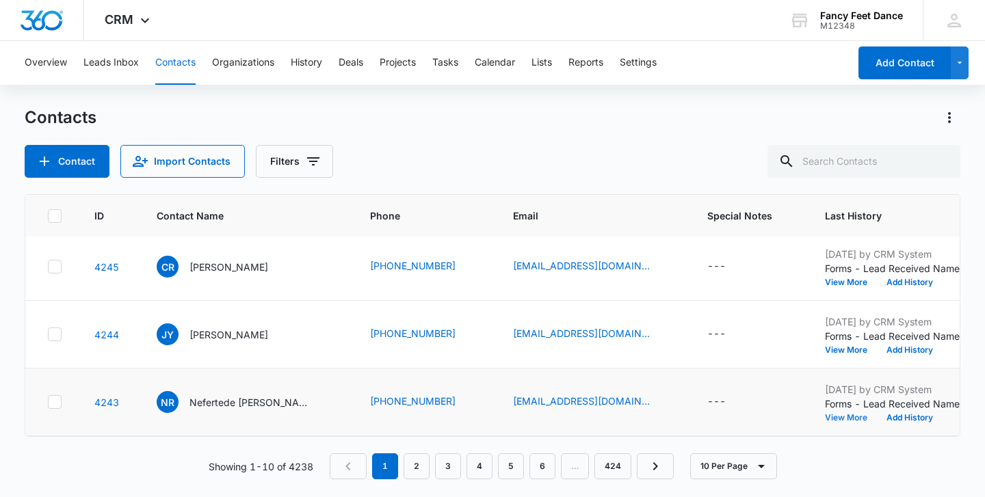
click at [825, 415] on button "View More" at bounding box center [851, 418] width 52 height 8
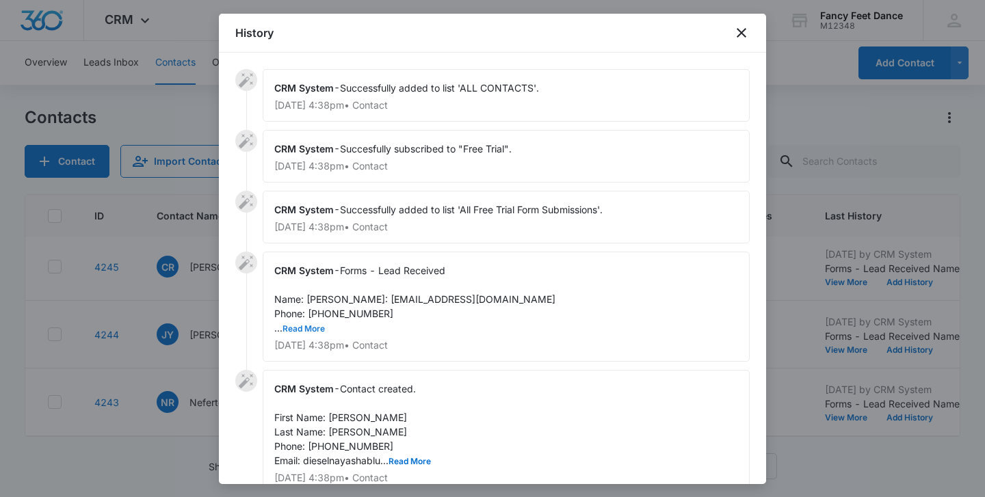
click at [320, 333] on button "Read More" at bounding box center [303, 329] width 42 height 8
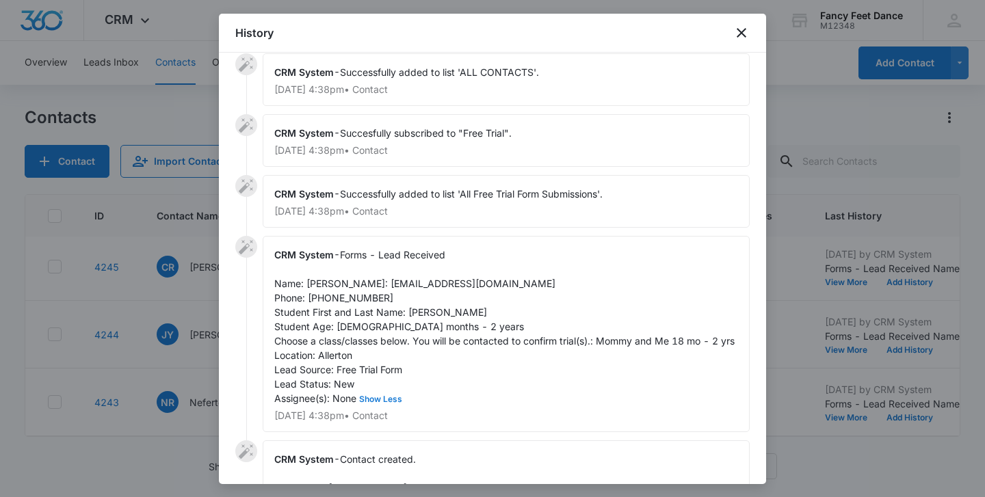
scroll to position [21, 0]
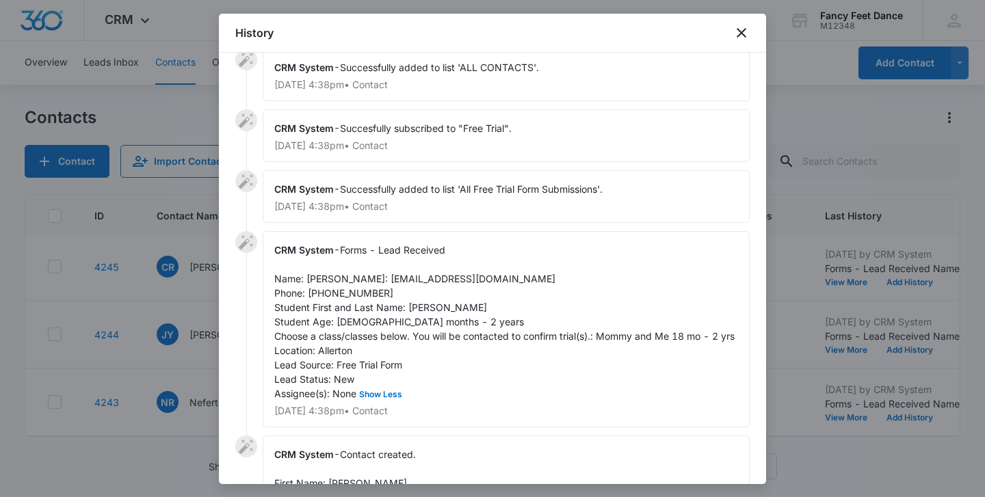
click at [416, 319] on span "Forms - Lead Received Name: [PERSON_NAME]: [EMAIL_ADDRESS][DOMAIN_NAME] Phone: …" at bounding box center [504, 321] width 460 height 155
copy span "Nayasha"
click at [338, 274] on span "Forms - Lead Received Name: Nefertede Richard Email: dieselnayashablue@yahoo.co…" at bounding box center [504, 321] width 460 height 155
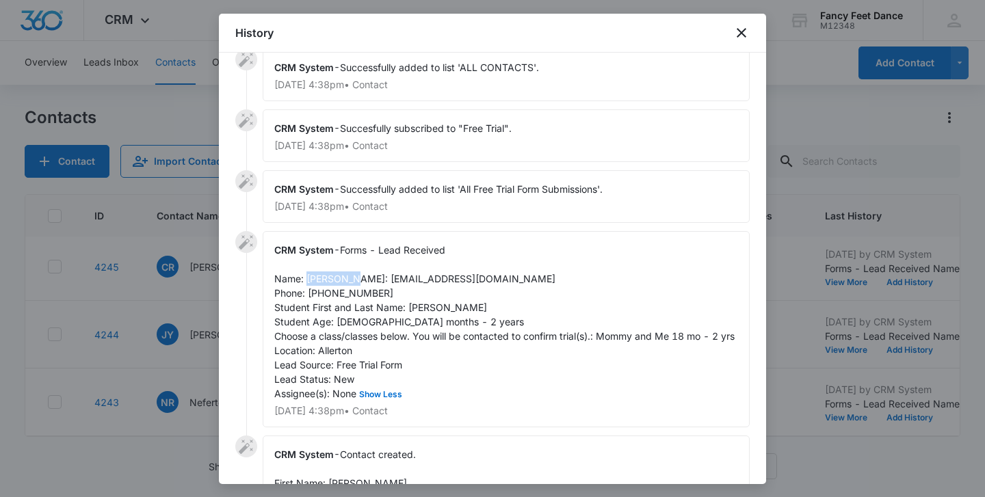
copy span "Nefertede"
click at [338, 308] on span "Forms - Lead Received Name: Nefertede Richard Email: dieselnayashablue@yahoo.co…" at bounding box center [504, 321] width 460 height 155
copy span "6463169718"
click at [178, 322] on div at bounding box center [492, 248] width 985 height 497
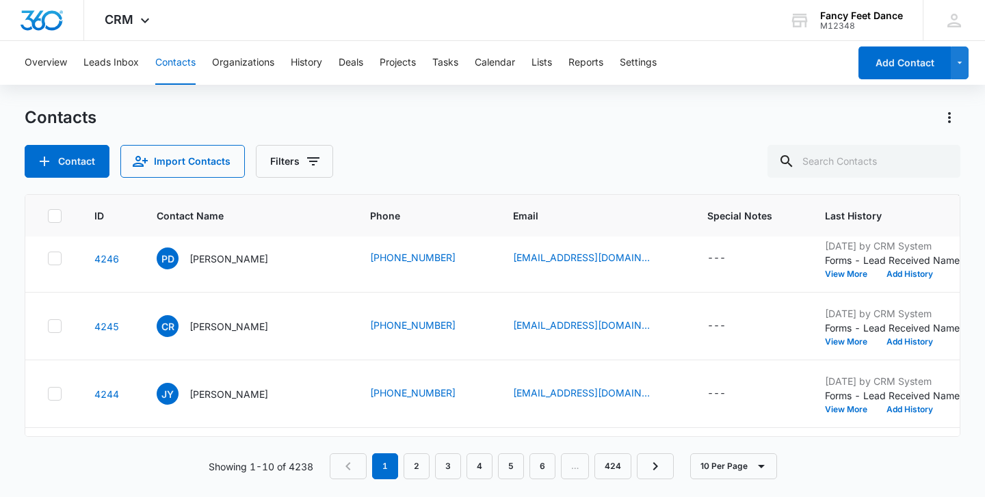
scroll to position [81, 0]
click at [825, 410] on button "View More" at bounding box center [851, 409] width 52 height 8
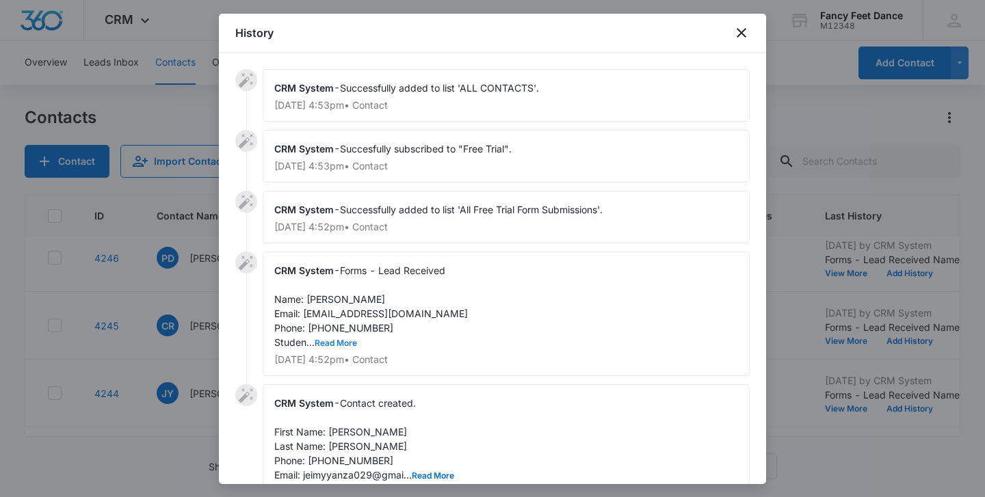
click at [345, 343] on button "Read More" at bounding box center [336, 343] width 42 height 8
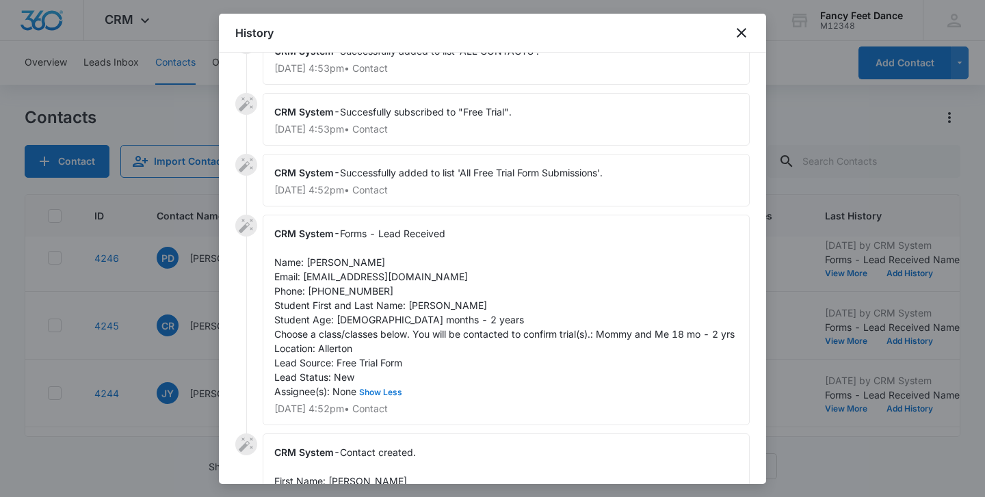
scroll to position [38, 0]
click at [422, 304] on span "Forms - Lead Received Name: Jeimy Yanza Email: jeimyyanza029@gmail.com Phone: (…" at bounding box center [504, 312] width 460 height 170
copy span "Sophia"
click at [324, 261] on span "Forms - Lead Received Name: Jeimy Yanza Email: jeimyyanza029@gmail.com Phone: (…" at bounding box center [504, 312] width 460 height 170
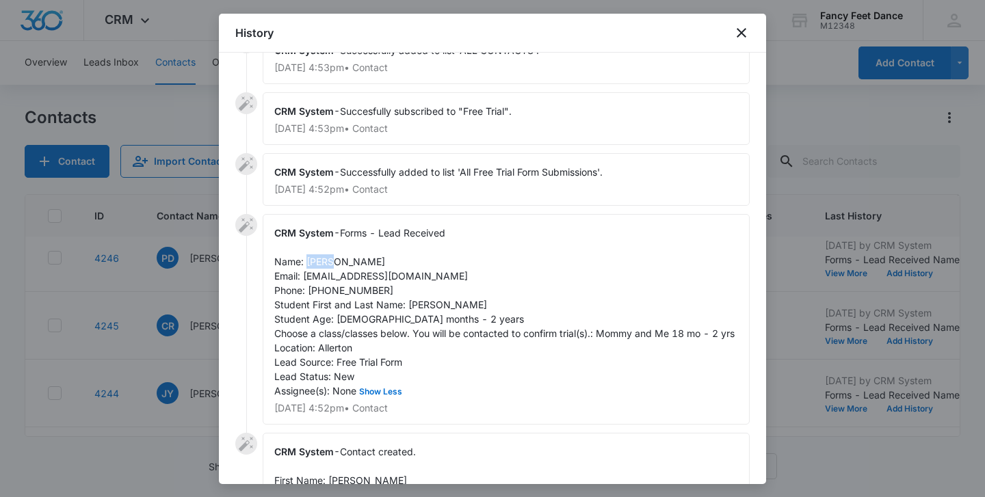
click at [324, 261] on span "Forms - Lead Received Name: Jeimy Yanza Email: jeimyyanza029@gmail.com Phone: (…" at bounding box center [504, 312] width 460 height 170
copy span "Jeimy"
drag, startPoint x: 386, startPoint y: 289, endPoint x: 315, endPoint y: 289, distance: 71.8
click at [315, 289] on div "CRM System - Forms - Lead Received Name: Jeimy Yanza Email: jeimyyanza029@gmail…" at bounding box center [506, 319] width 487 height 211
copy span "917) 375-4845"
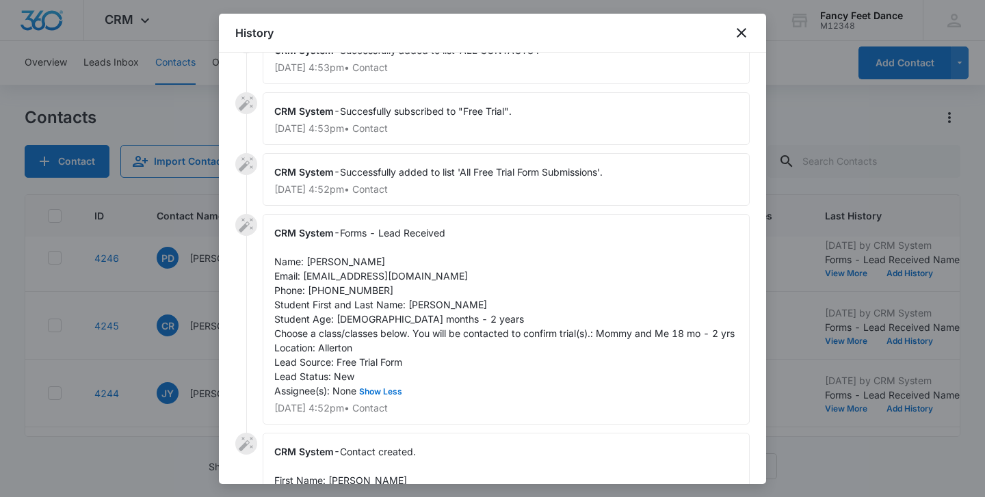
click at [150, 373] on div at bounding box center [492, 248] width 985 height 497
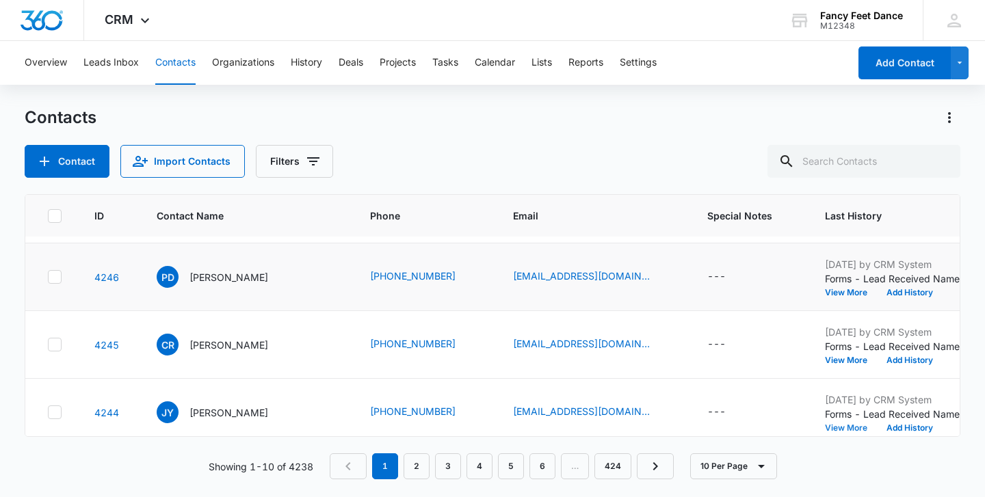
scroll to position [0, 0]
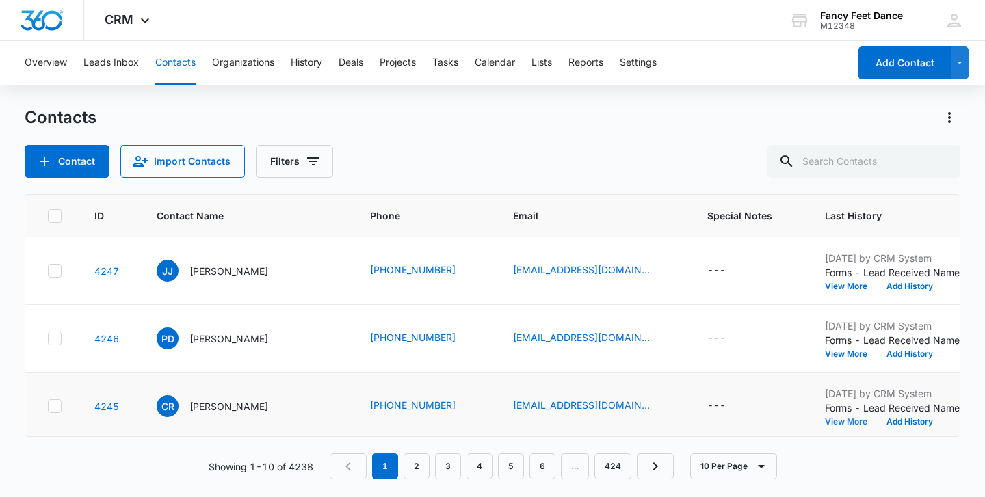
click at [825, 421] on button "View More" at bounding box center [851, 422] width 52 height 8
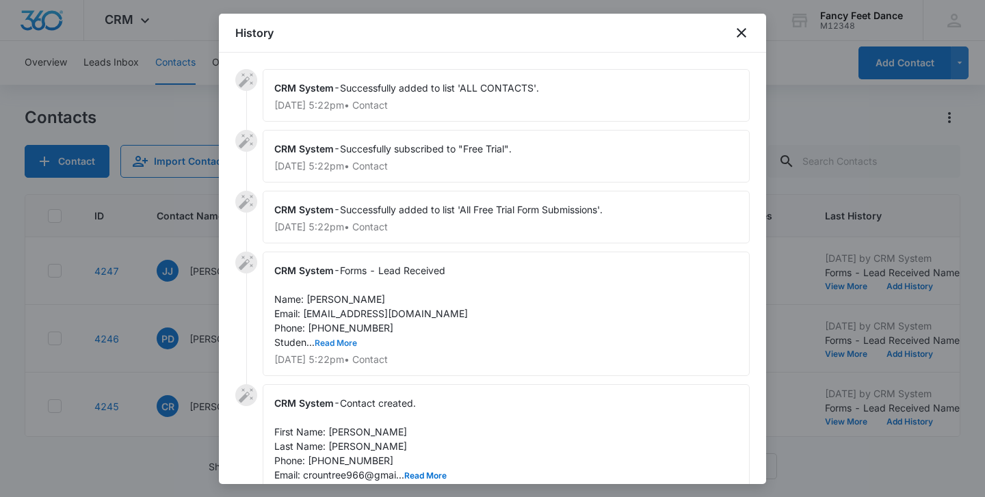
click at [345, 345] on button "Read More" at bounding box center [336, 343] width 42 height 8
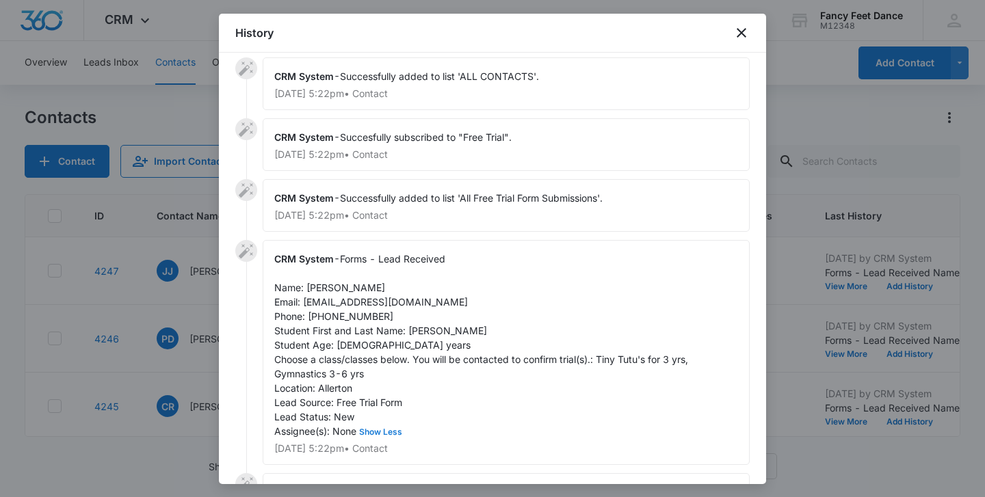
scroll to position [12, 0]
click at [412, 329] on span "Forms - Lead Received Name: Crystal Rountree Email: crountree966@gmail.com Phon…" at bounding box center [482, 344] width 416 height 184
copy span "Hunter"
click at [316, 278] on div "CRM System - Forms - Lead Received Name: Crystal Rountree Email: crountree966@g…" at bounding box center [506, 351] width 487 height 225
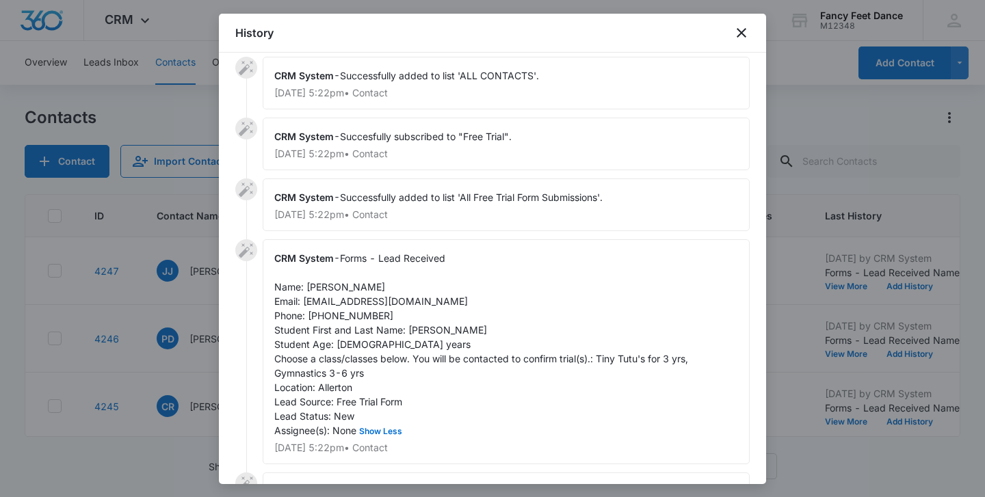
click at [316, 288] on span "Forms - Lead Received Name: Crystal Rountree Email: crountree966@gmail.com Phon…" at bounding box center [482, 344] width 416 height 184
copy span "Crystal"
click at [342, 321] on div "CRM System - Forms - Lead Received Name: Crystal Rountree Email: crountree966@g…" at bounding box center [506, 351] width 487 height 225
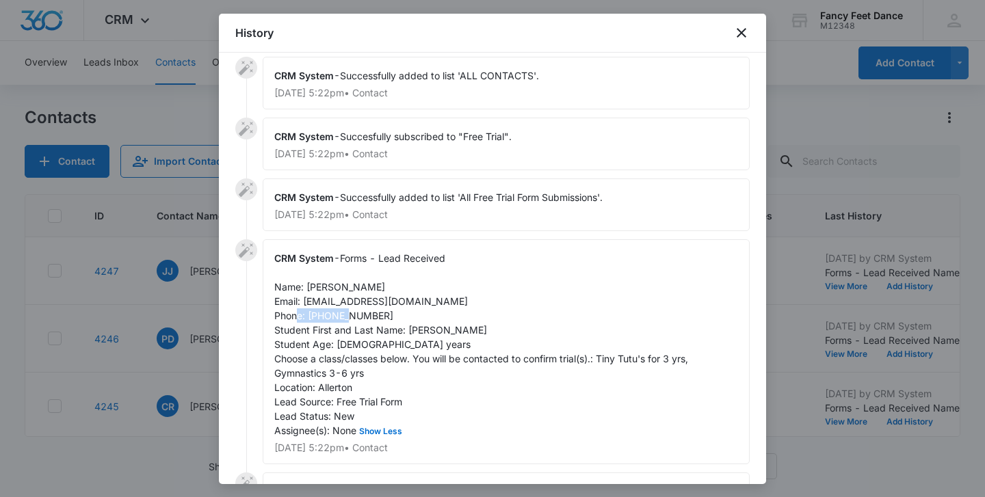
click at [342, 321] on div "CRM System - Forms - Lead Received Name: Crystal Rountree Email: crountree966@g…" at bounding box center [506, 351] width 487 height 225
copy span "6466484034"
click at [179, 322] on div at bounding box center [492, 248] width 985 height 497
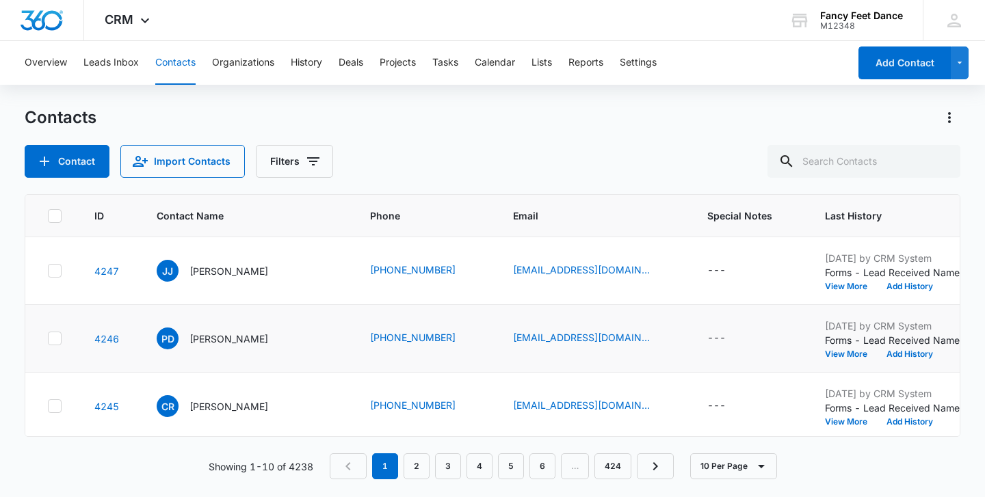
click at [825, 348] on div "Oct 6, 2025 by CRM System Forms - Lead Received Name: Paula Davidson Email: Pda…" at bounding box center [910, 339] width 171 height 40
click at [825, 350] on button "View More" at bounding box center [851, 354] width 52 height 8
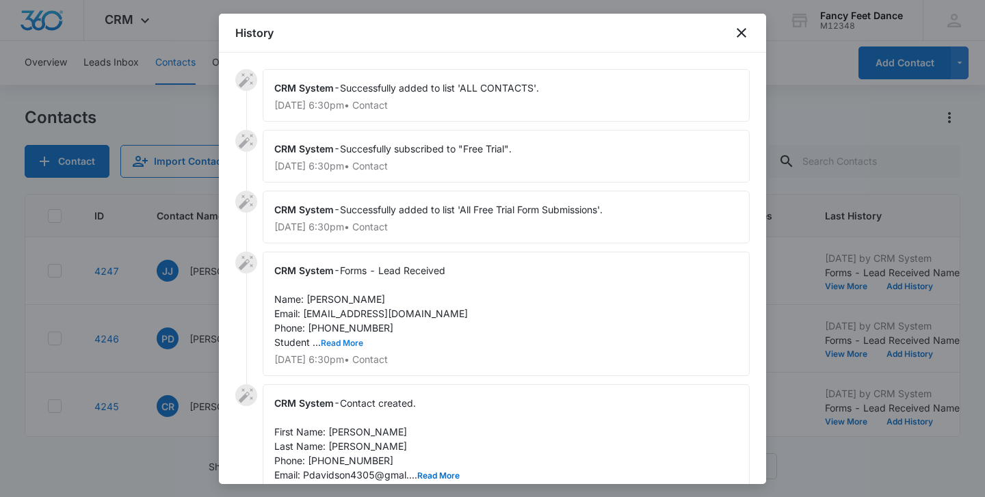
click at [354, 346] on button "Read More" at bounding box center [342, 343] width 42 height 8
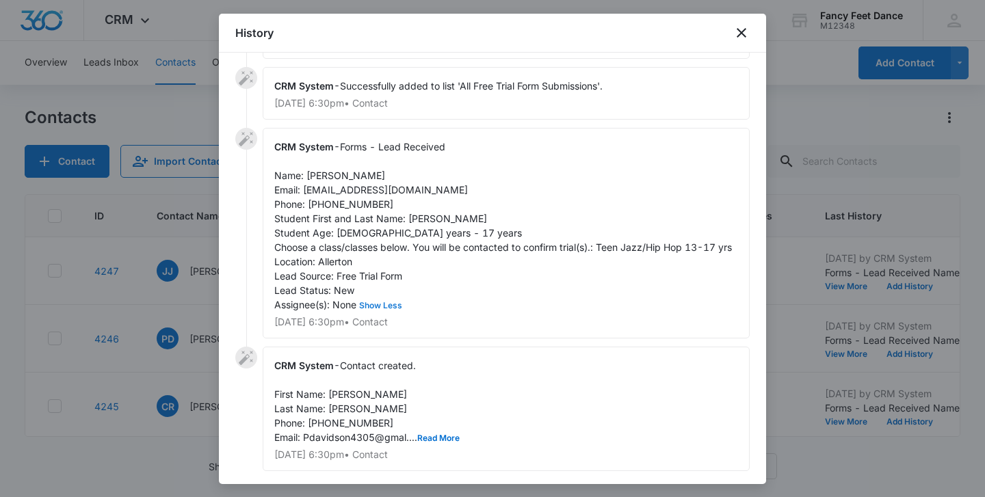
scroll to position [126, 0]
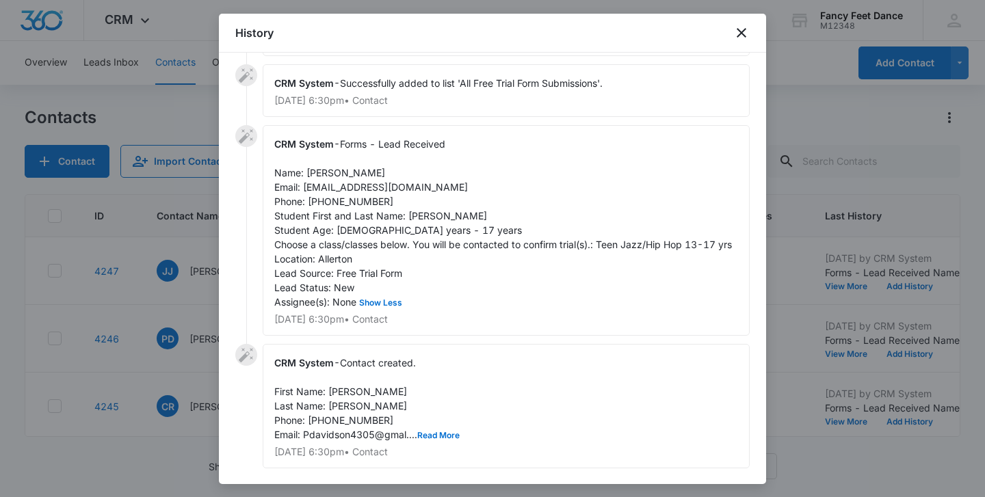
click at [423, 219] on span "Forms - Lead Received Name: Paula Davidson Email: Pdavidson4305@gmal.com Phone:…" at bounding box center [502, 223] width 457 height 170
copy span "Aniya"
click at [321, 170] on span "Forms - Lead Received Name: Paula Davidson Email: Pdavidson4305@gmal.com Phone:…" at bounding box center [502, 223] width 457 height 170
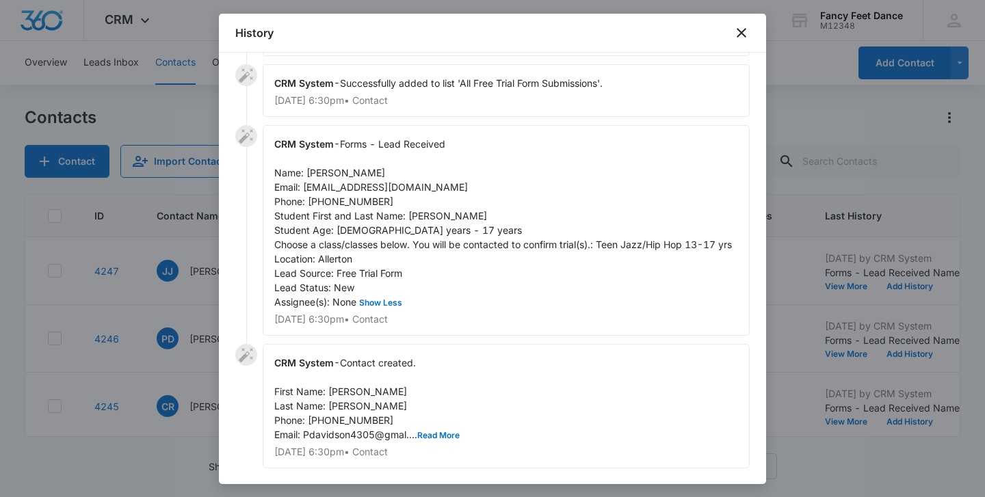
click at [356, 202] on span "Forms - Lead Received Name: Paula Davidson Email: Pdavidson4305@gmal.com Phone:…" at bounding box center [502, 223] width 457 height 170
click at [194, 316] on div at bounding box center [492, 248] width 985 height 497
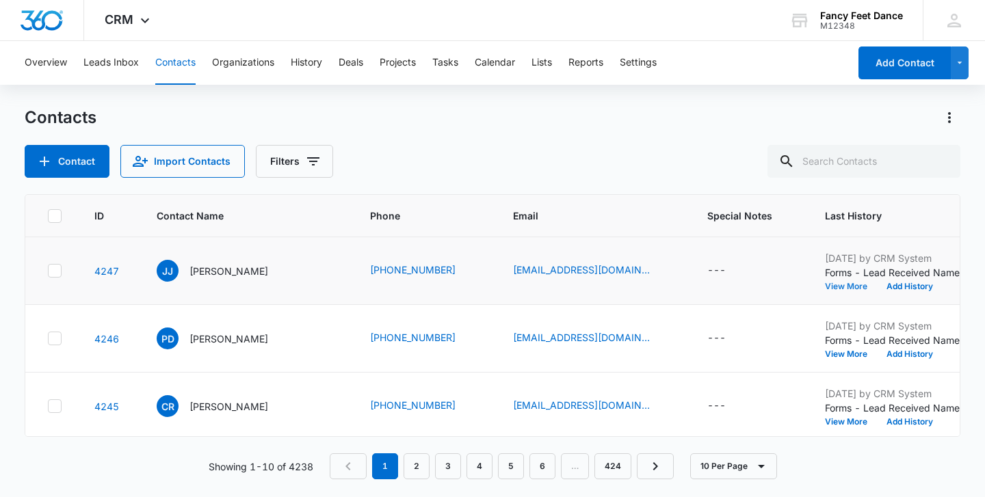
click at [825, 284] on button "View More" at bounding box center [851, 286] width 52 height 8
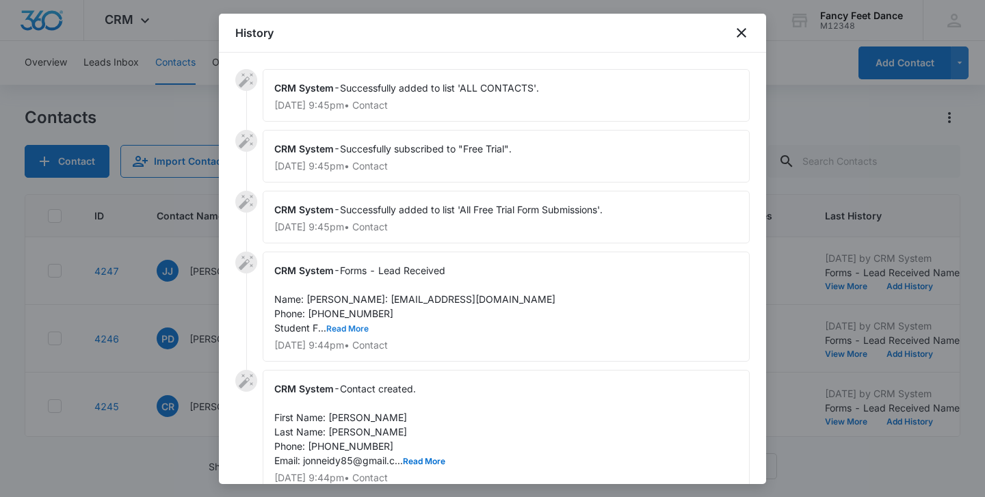
click at [358, 333] on button "Read More" at bounding box center [347, 329] width 42 height 8
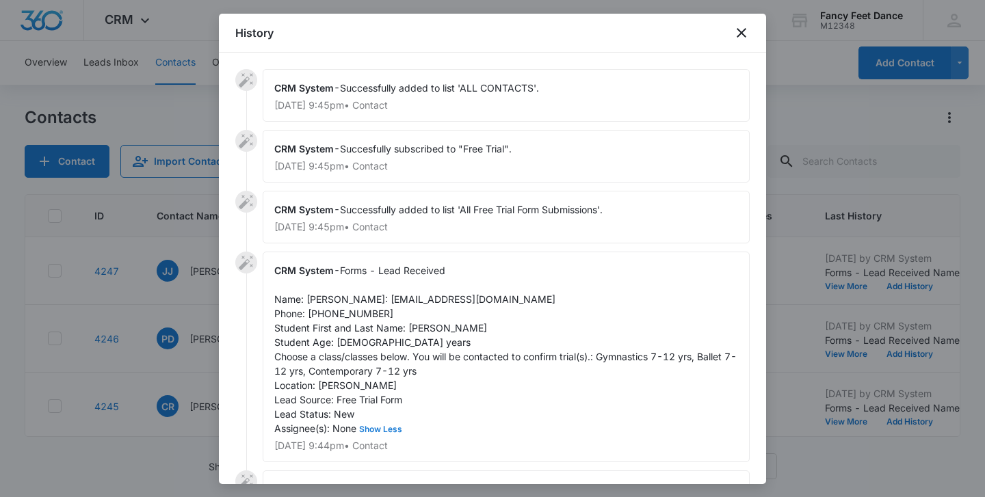
scroll to position [16, 0]
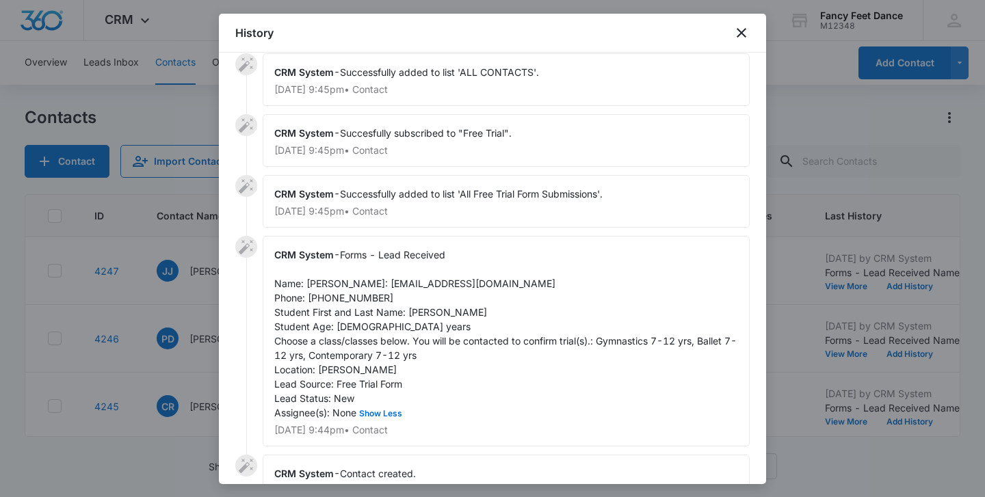
click at [192, 342] on div at bounding box center [492, 248] width 985 height 497
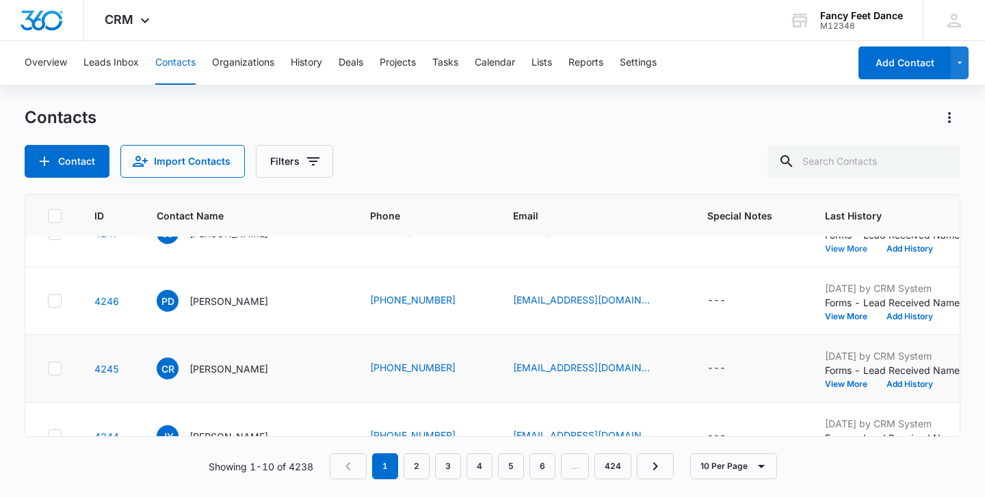
scroll to position [36, 0]
click at [414, 466] on link "2" at bounding box center [416, 466] width 26 height 26
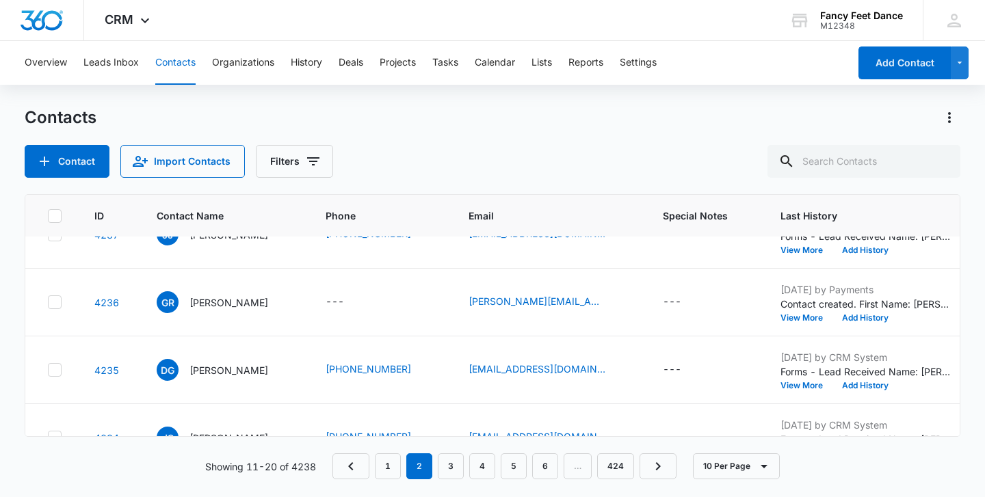
scroll to position [0, 0]
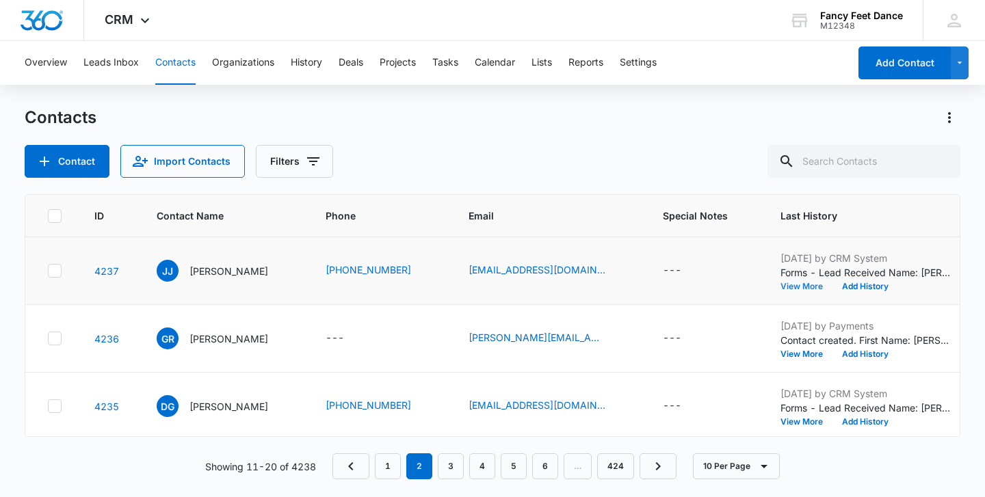
click at [800, 291] on button "View More" at bounding box center [806, 286] width 52 height 8
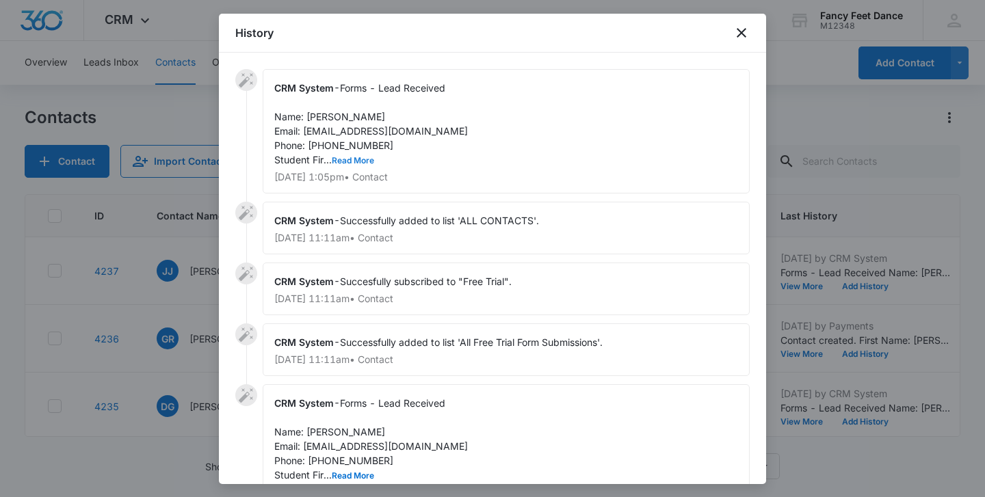
click at [347, 160] on button "Read More" at bounding box center [353, 161] width 42 height 8
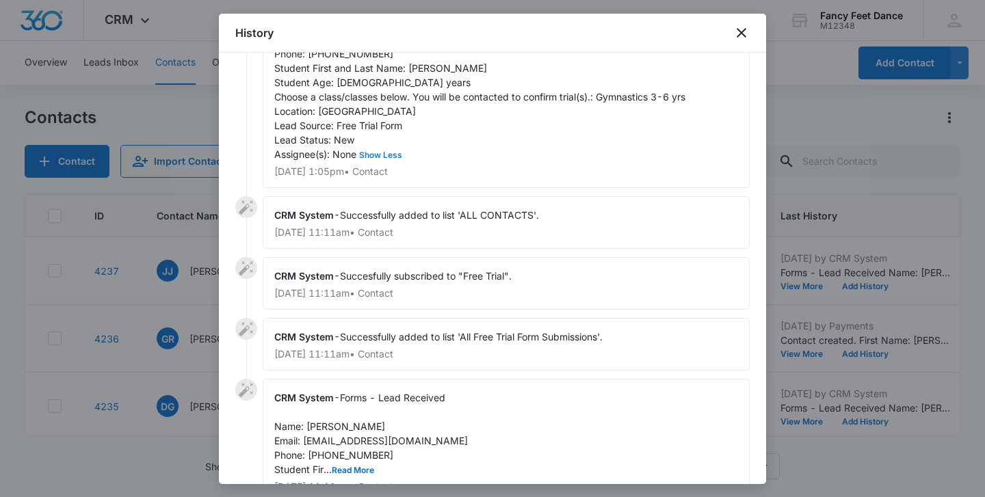
scroll to position [178, 0]
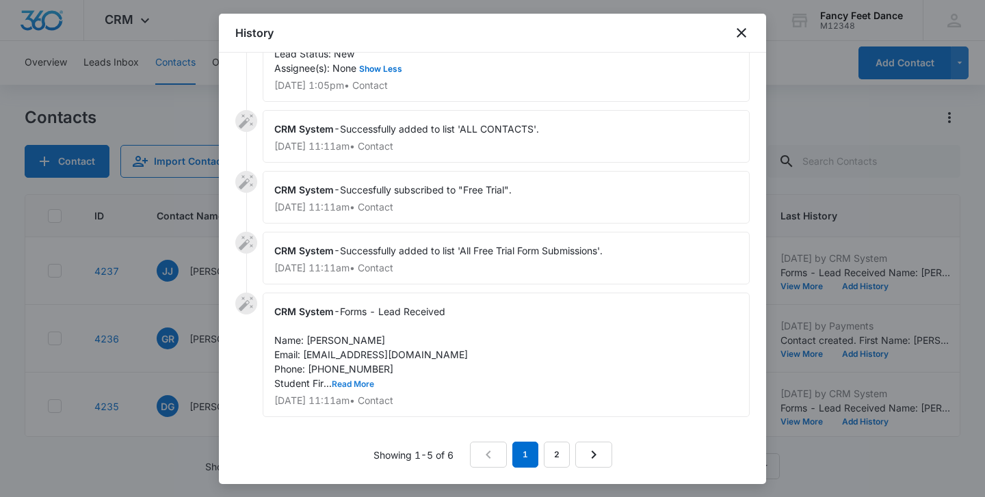
click at [367, 387] on button "Read More" at bounding box center [353, 384] width 42 height 8
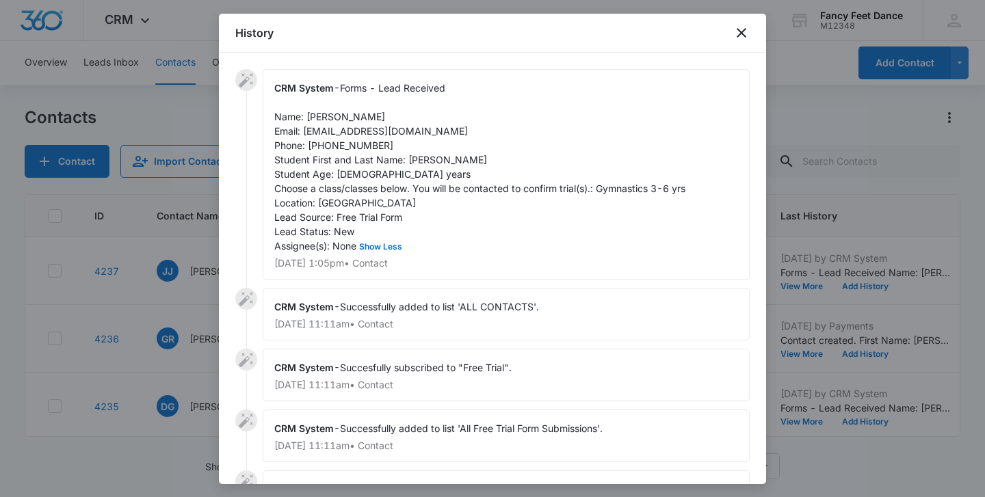
scroll to position [264, 0]
